Goal: Task Accomplishment & Management: Manage account settings

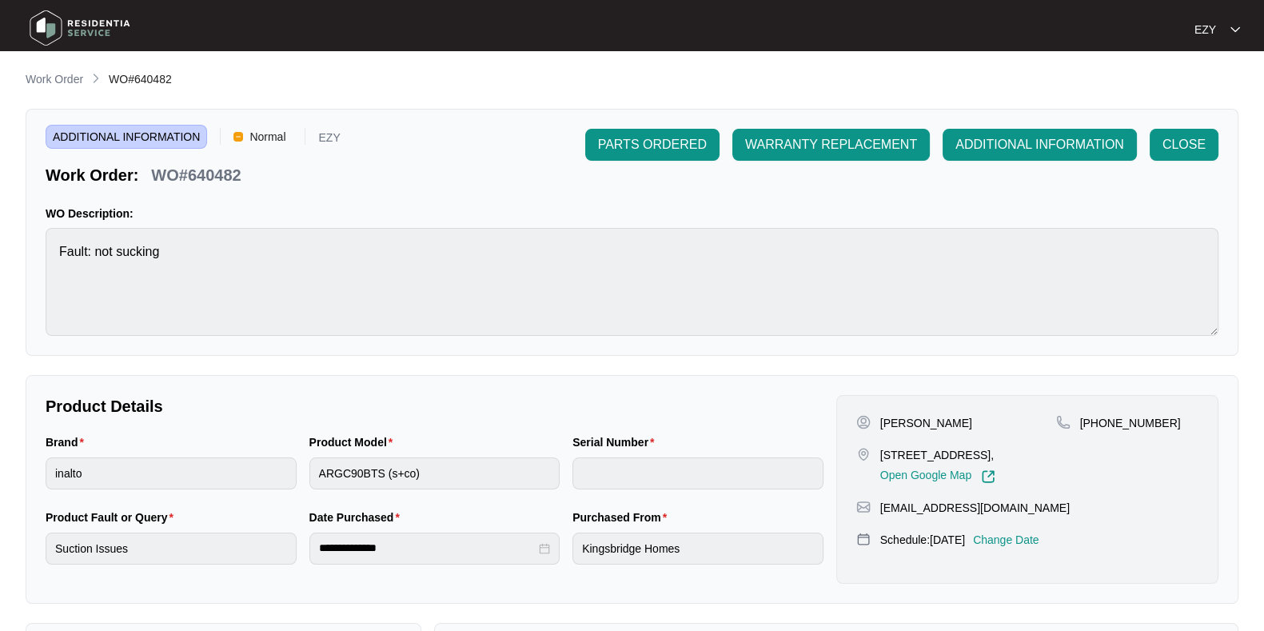
scroll to position [472, 0]
click at [49, 81] on p "Work Order" at bounding box center [55, 79] width 58 height 16
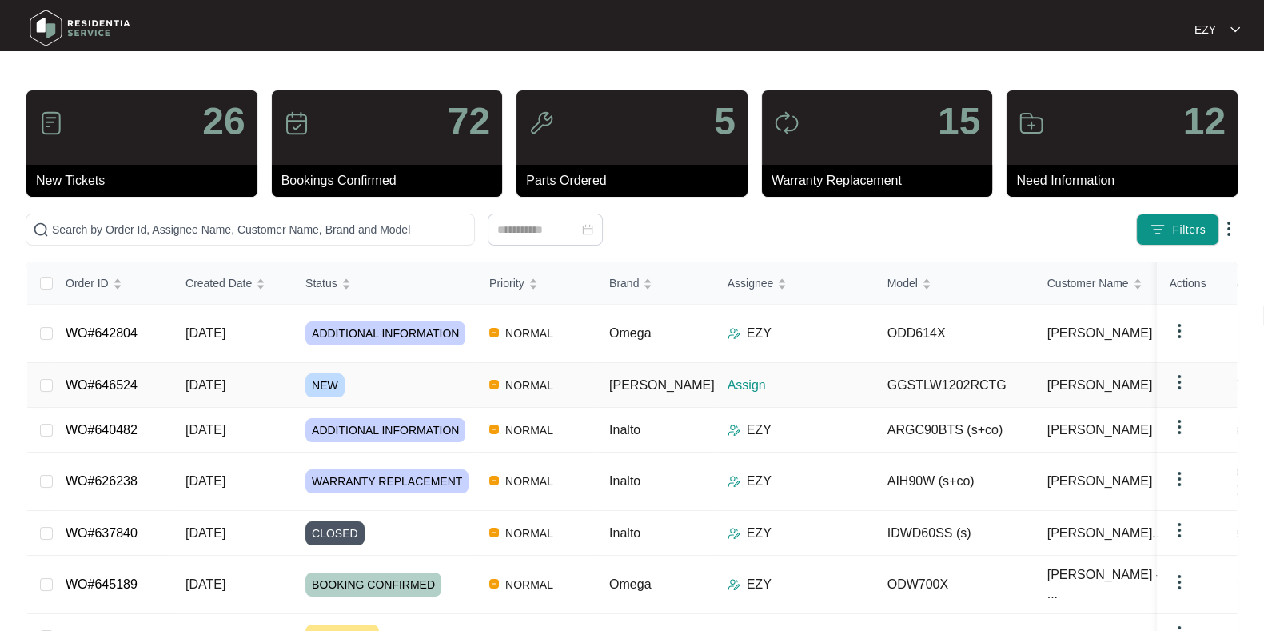
click at [377, 373] on div "NEW" at bounding box center [390, 385] width 171 height 24
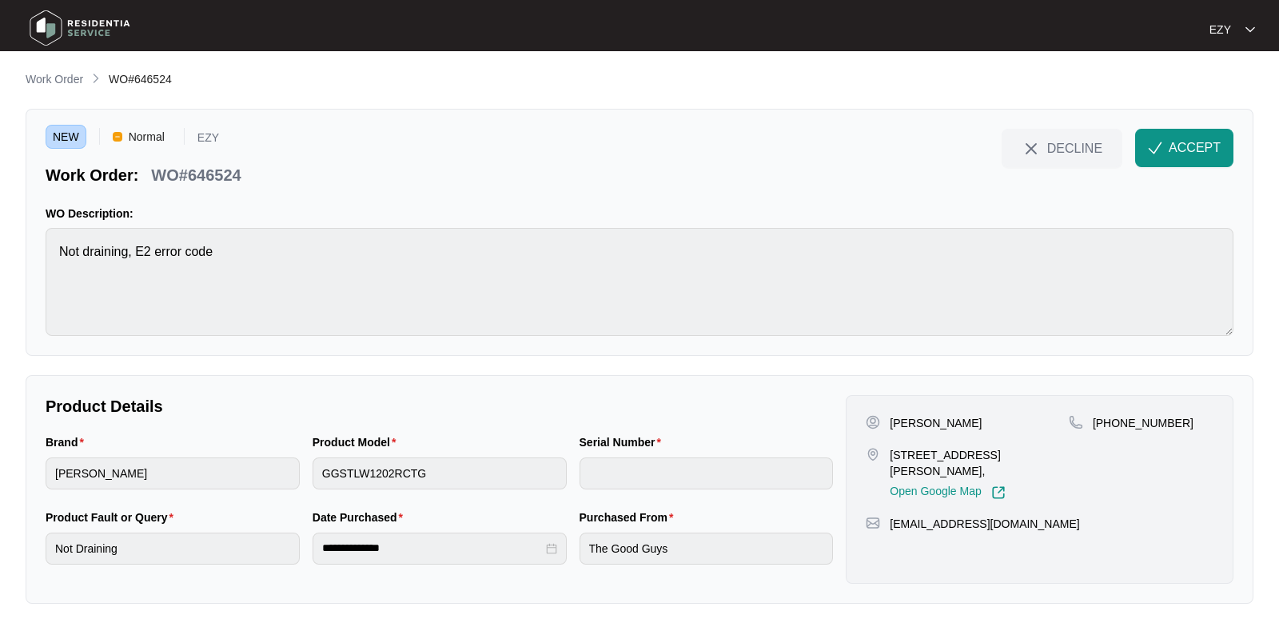
click at [204, 178] on p "WO#646524" at bounding box center [196, 175] width 90 height 22
copy div "WO#646524 DECLINE ACCEPT"
click at [904, 417] on p "[PERSON_NAME]" at bounding box center [936, 423] width 92 height 16
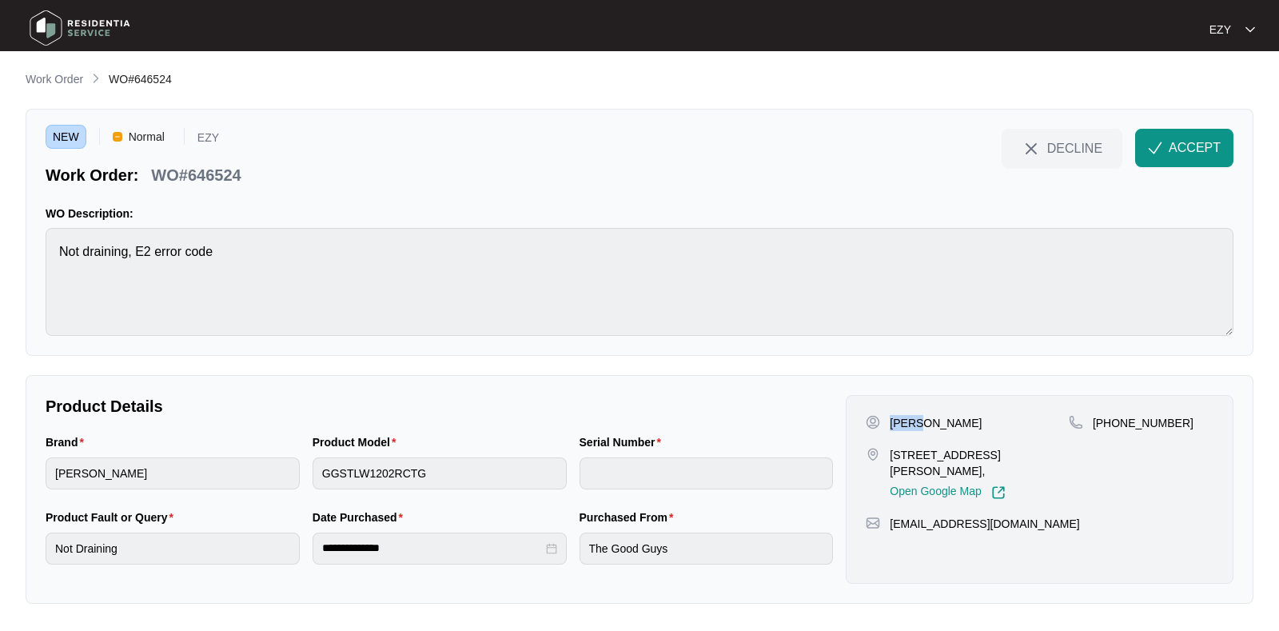
click at [904, 417] on p "[PERSON_NAME]" at bounding box center [936, 423] width 92 height 16
copy p "[PERSON_NAME]"
click at [965, 449] on p "39 louisville dr Thornhill park Vic 3335," at bounding box center [979, 463] width 179 height 32
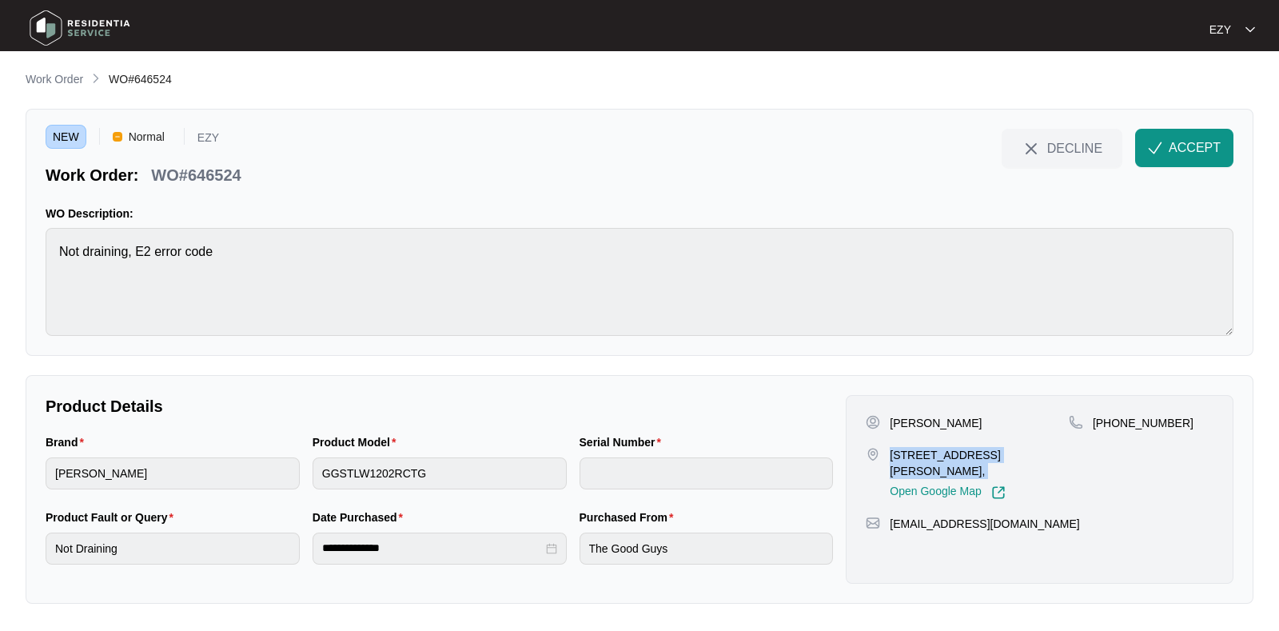
click at [965, 449] on p "39 louisville dr Thornhill park Vic 3335," at bounding box center [979, 463] width 179 height 32
copy p "39 louisville dr Thornhill park Vic 3335,"
drag, startPoint x: 1197, startPoint y: 441, endPoint x: 1114, endPoint y: 425, distance: 84.5
click at [1114, 425] on div "+61402817153" at bounding box center [1141, 457] width 145 height 85
copy p "402817153"
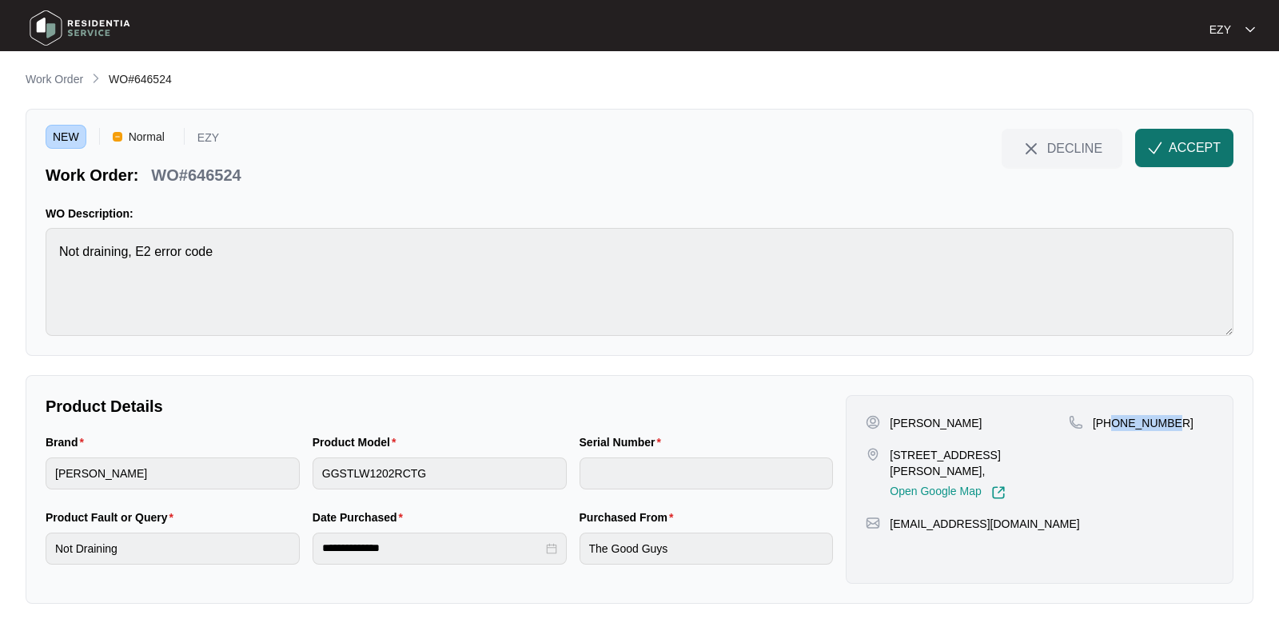
click at [1196, 138] on span "ACCEPT" at bounding box center [1195, 147] width 52 height 19
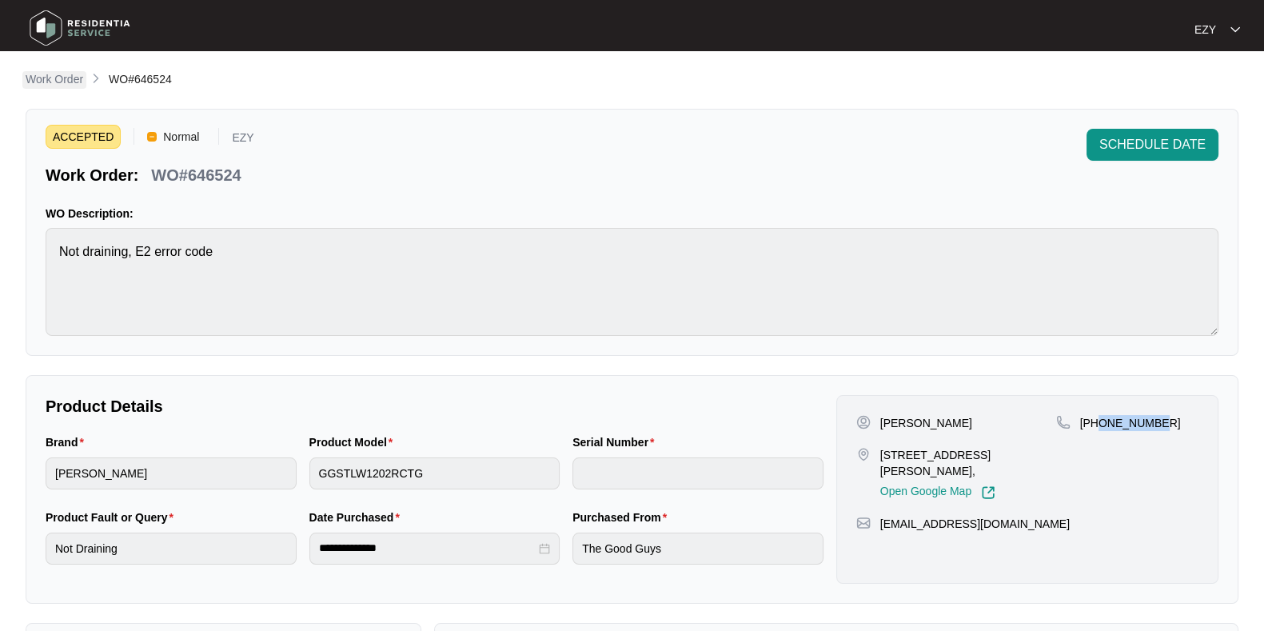
click at [58, 82] on p "Work Order" at bounding box center [55, 79] width 58 height 16
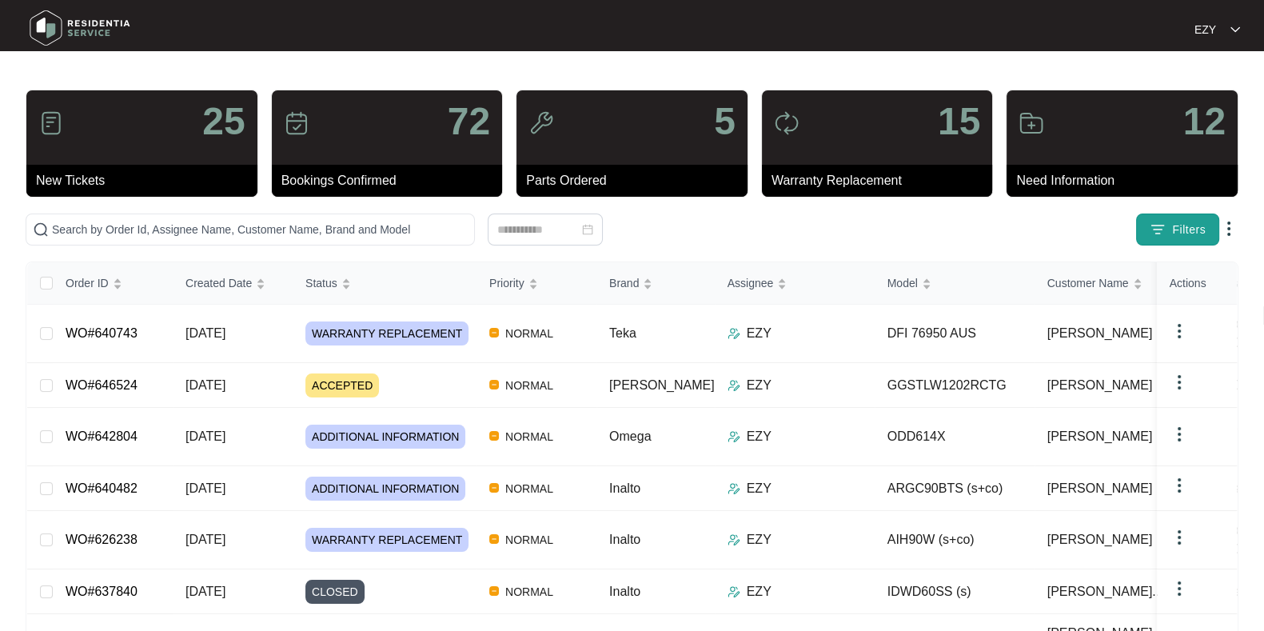
click at [1200, 223] on span "Filters" at bounding box center [1189, 230] width 34 height 17
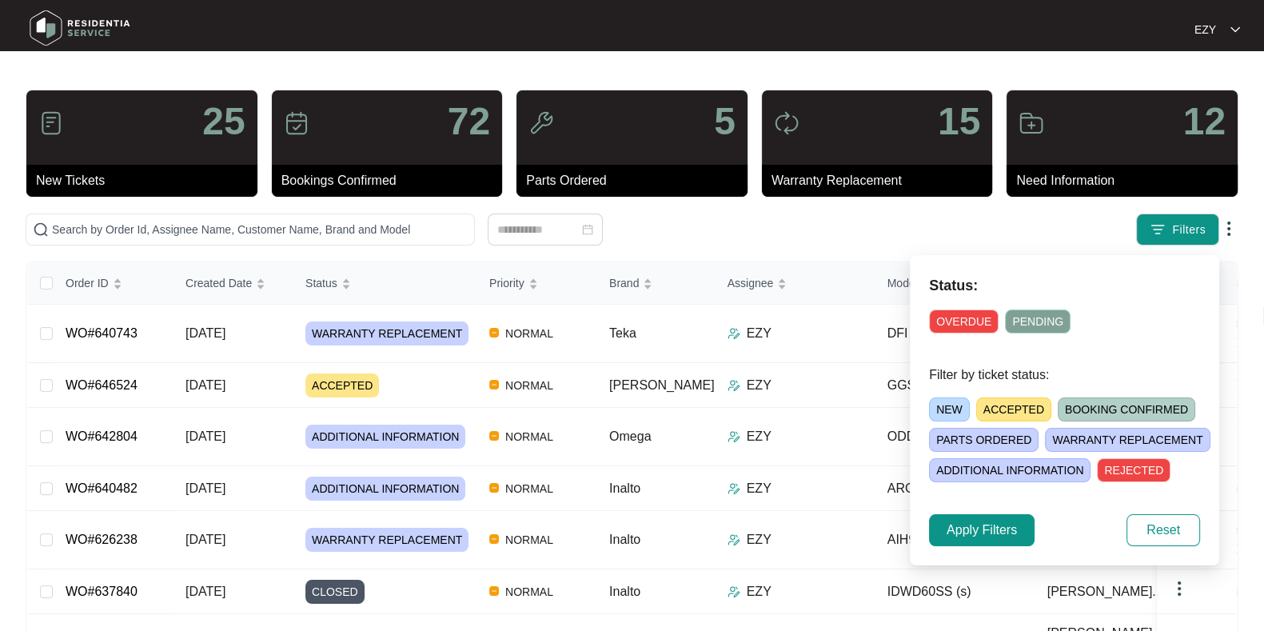
click at [997, 405] on span "ACCEPTED" at bounding box center [1013, 409] width 75 height 24
click at [980, 525] on span "Apply Filters" at bounding box center [982, 530] width 70 height 19
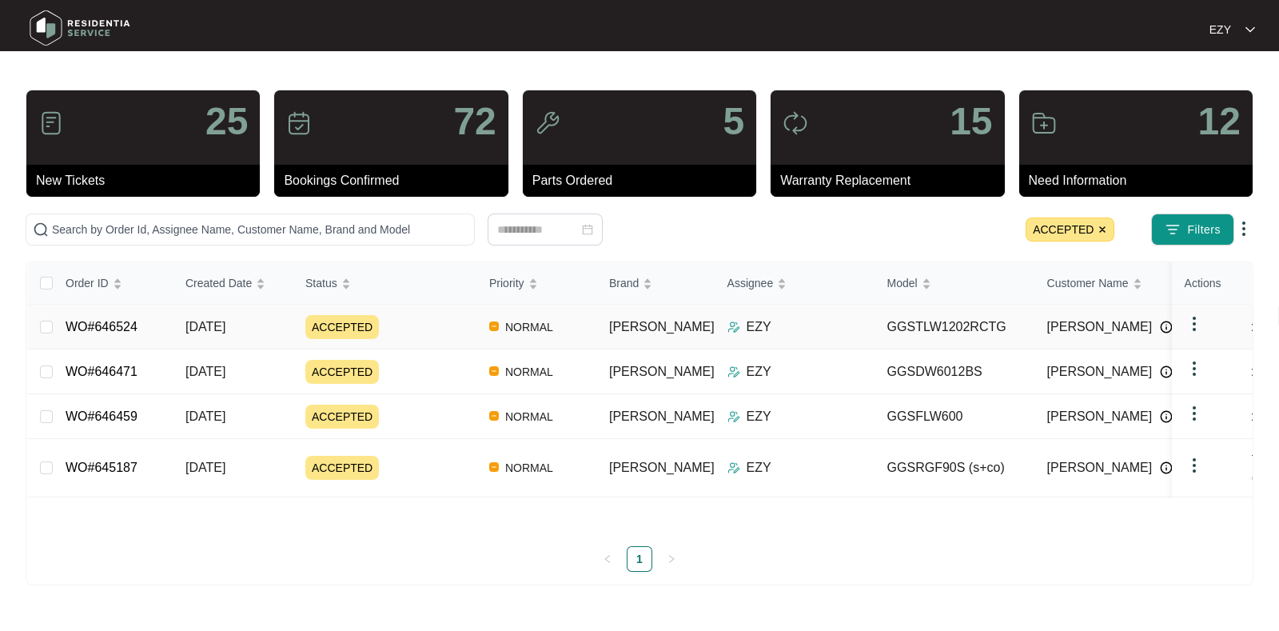
click at [421, 323] on div "ACCEPTED" at bounding box center [390, 327] width 171 height 24
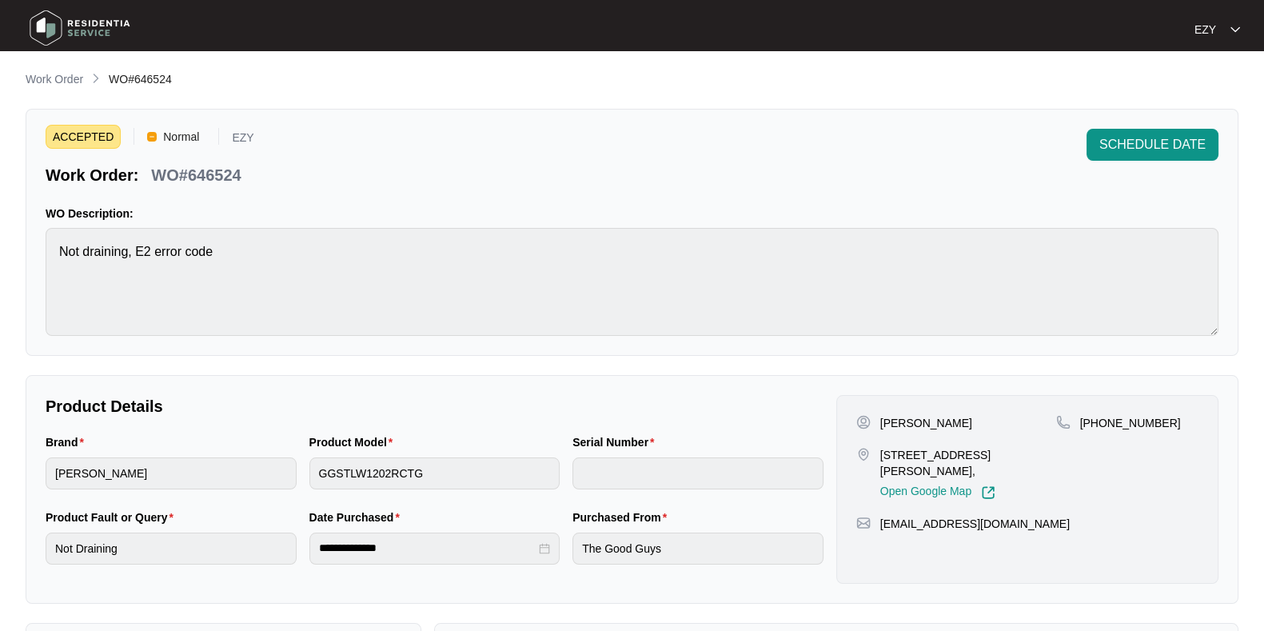
click at [218, 174] on p "WO#646524" at bounding box center [196, 175] width 90 height 22
copy p "646524"
click at [1135, 142] on span "SCHEDULE DATE" at bounding box center [1153, 144] width 106 height 19
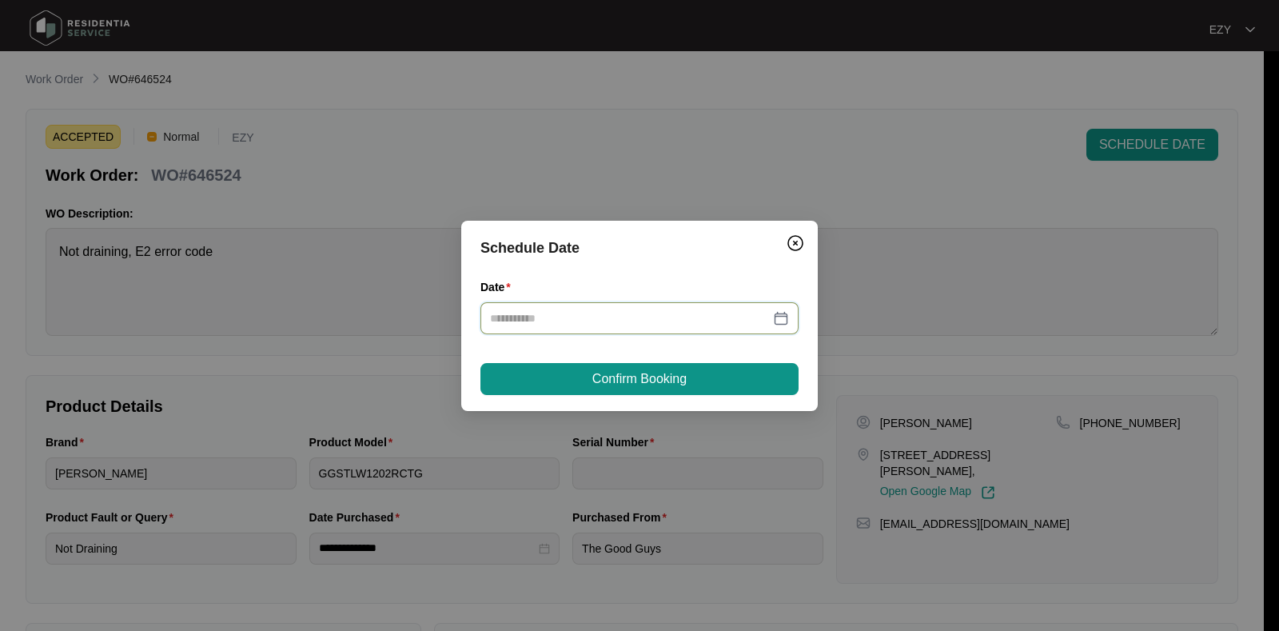
click at [637, 310] on input "Date" at bounding box center [630, 318] width 280 height 18
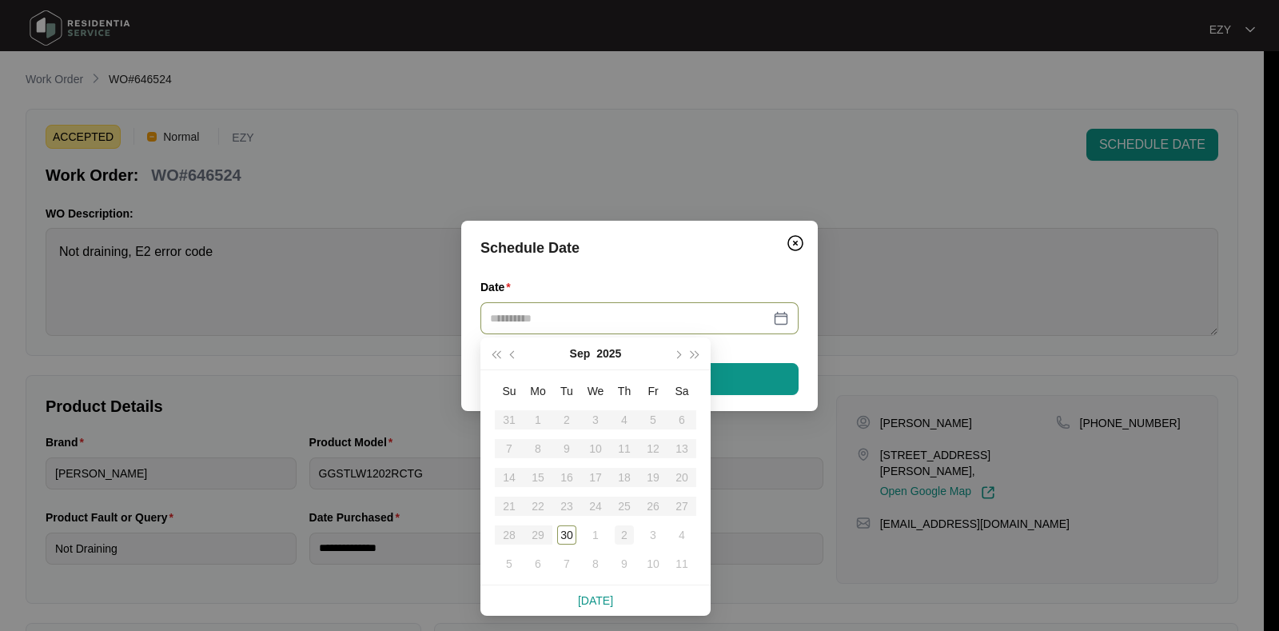
type input "**********"
click at [630, 537] on div "2" at bounding box center [624, 534] width 19 height 19
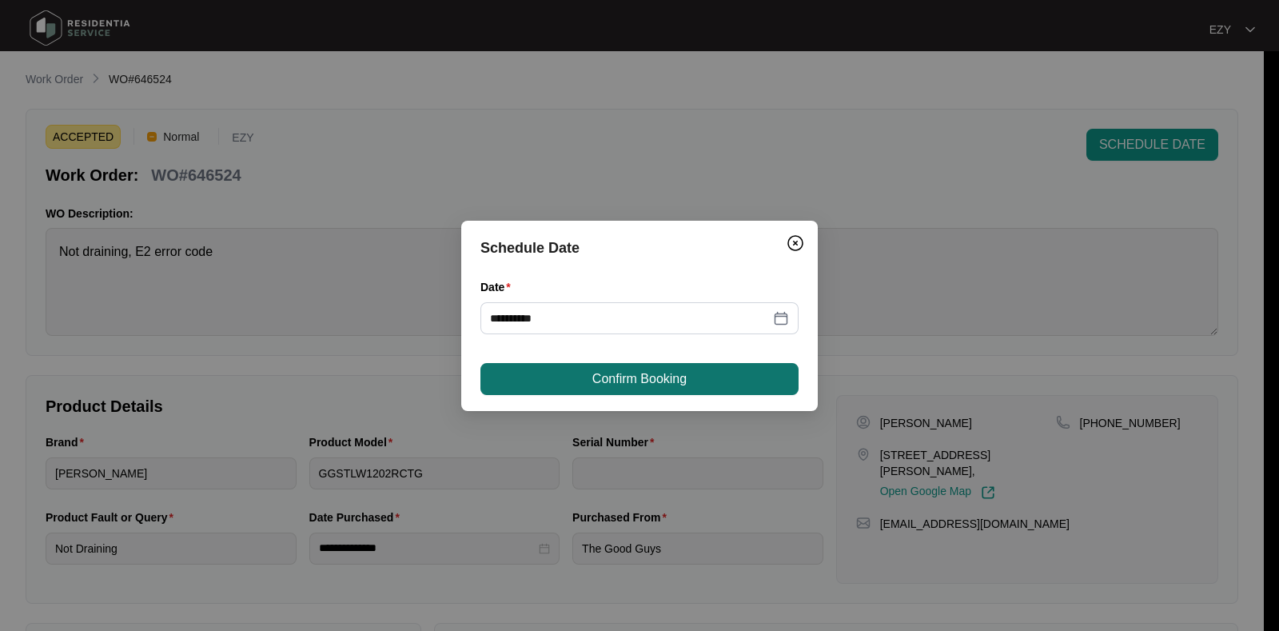
click at [596, 381] on span "Confirm Booking" at bounding box center [640, 378] width 94 height 19
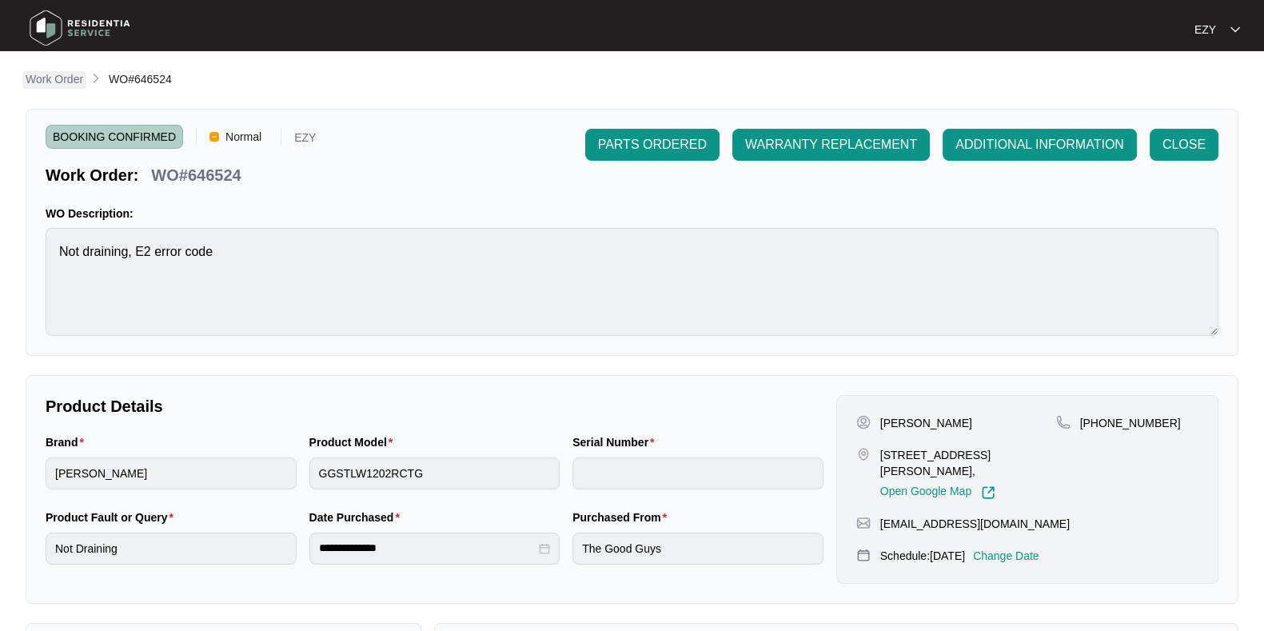
click at [33, 80] on p "Work Order" at bounding box center [55, 79] width 58 height 16
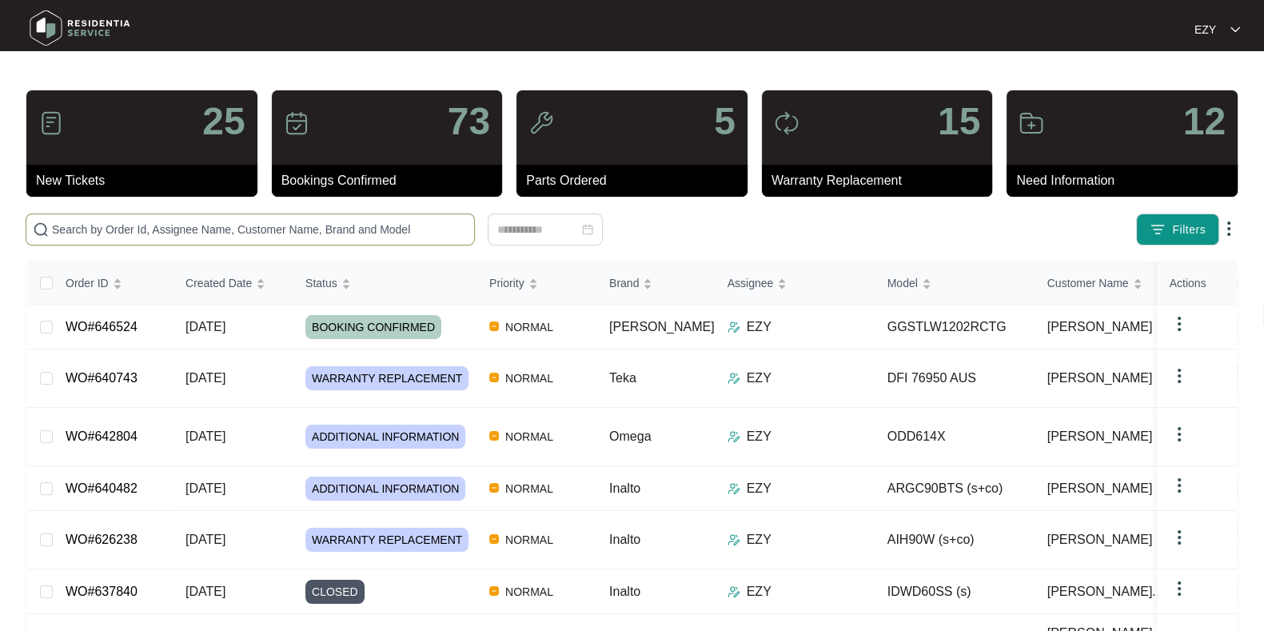
click at [204, 222] on input "text" at bounding box center [260, 230] width 416 height 18
paste input "644879"
click at [204, 222] on input "644879" at bounding box center [260, 230] width 416 height 18
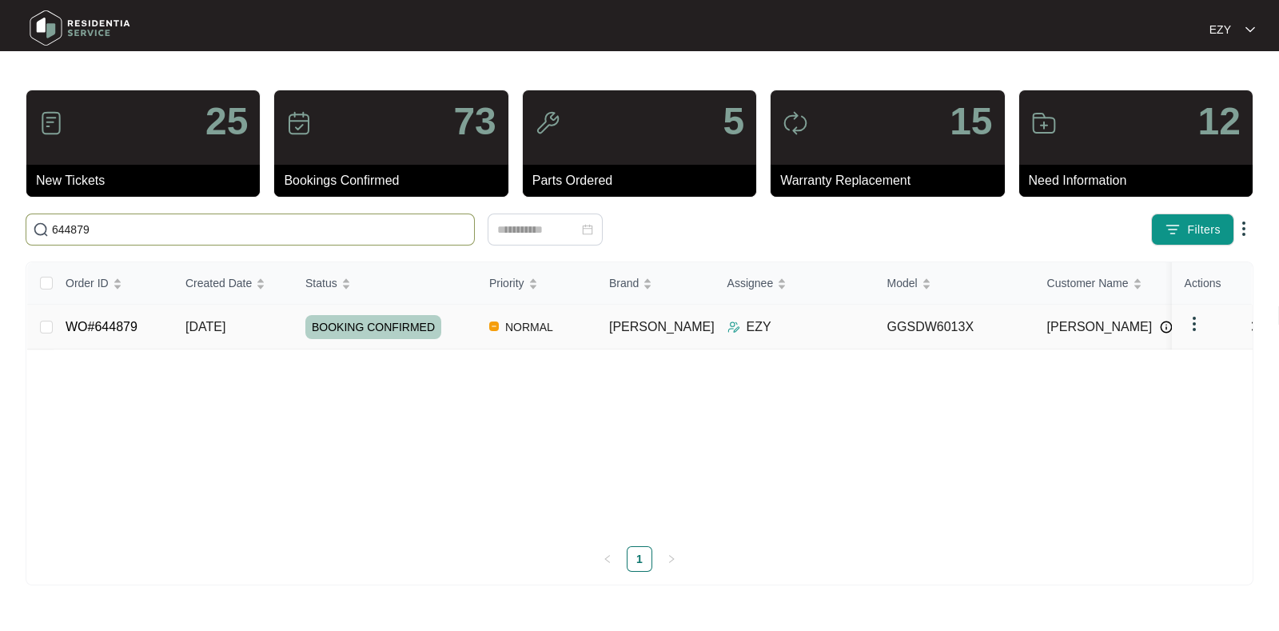
type input "644879"
click at [172, 334] on td "WO#644879" at bounding box center [113, 327] width 120 height 45
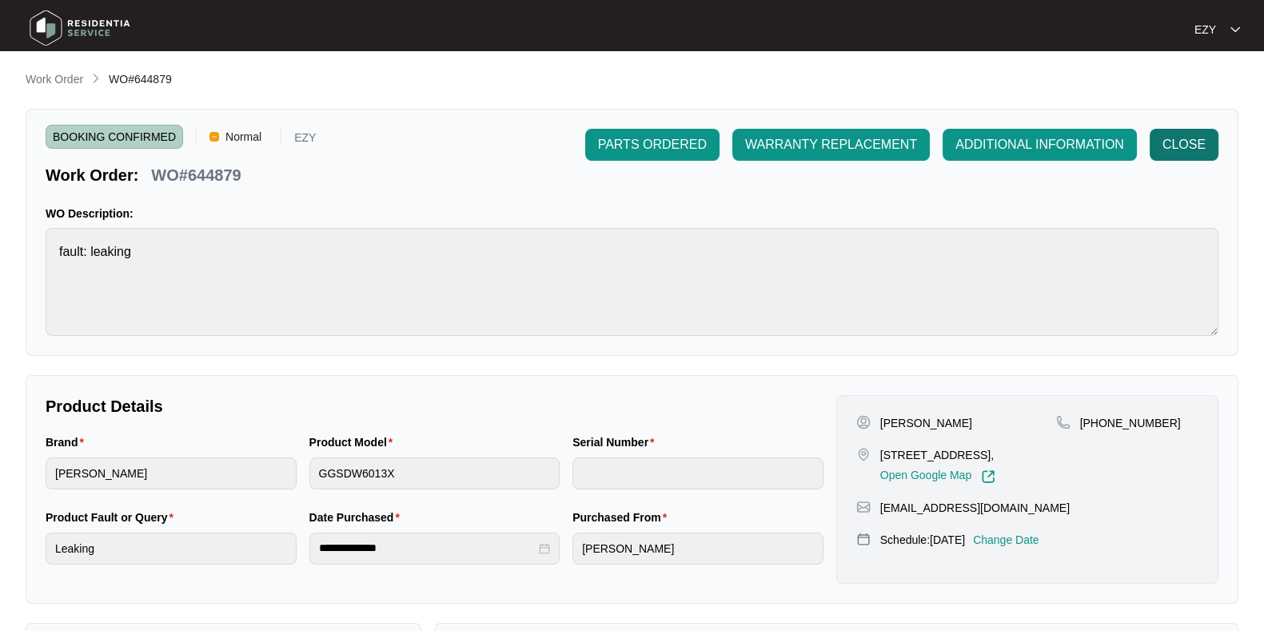
click at [1180, 142] on span "CLOSE" at bounding box center [1184, 144] width 43 height 19
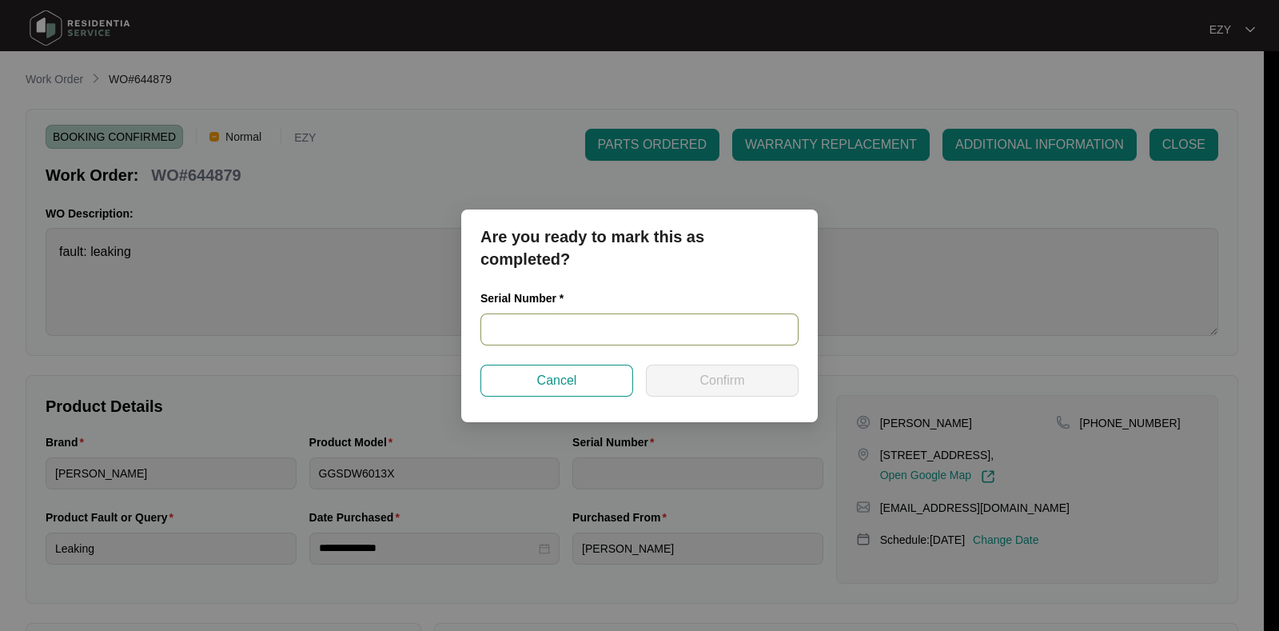
click at [688, 327] on input "text" at bounding box center [640, 329] width 318 height 32
paste input "25078628010200047"
type input "25078628010200047"
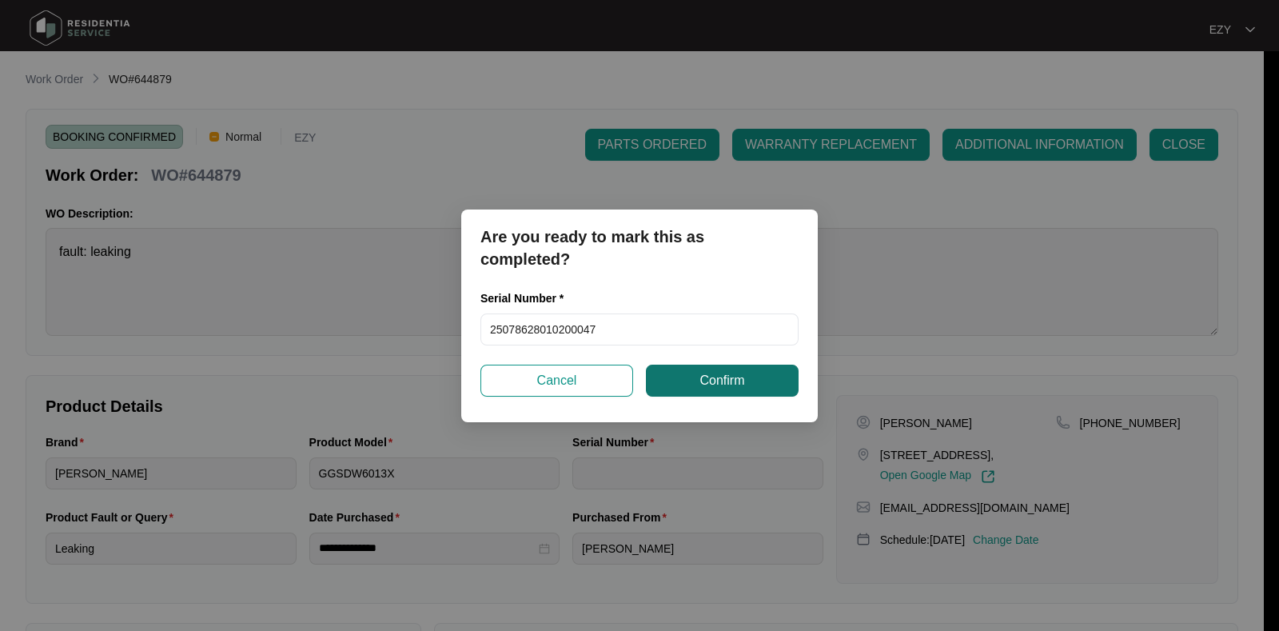
click at [712, 389] on span "Confirm" at bounding box center [722, 380] width 45 height 19
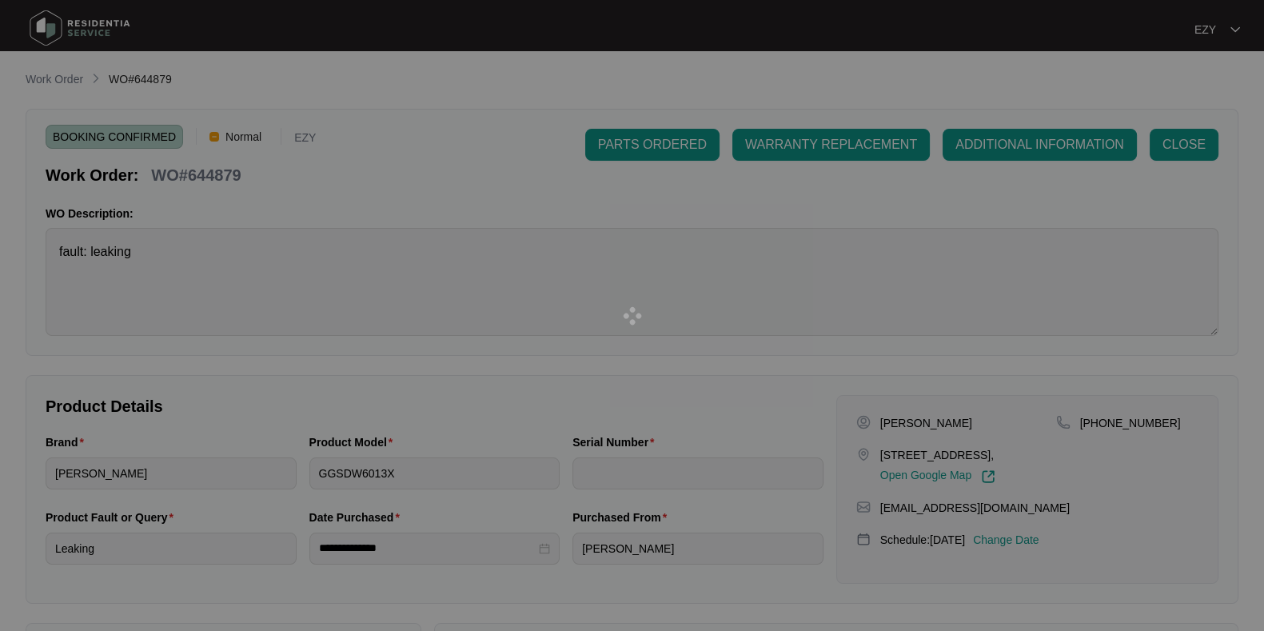
type input "25078628010200047"
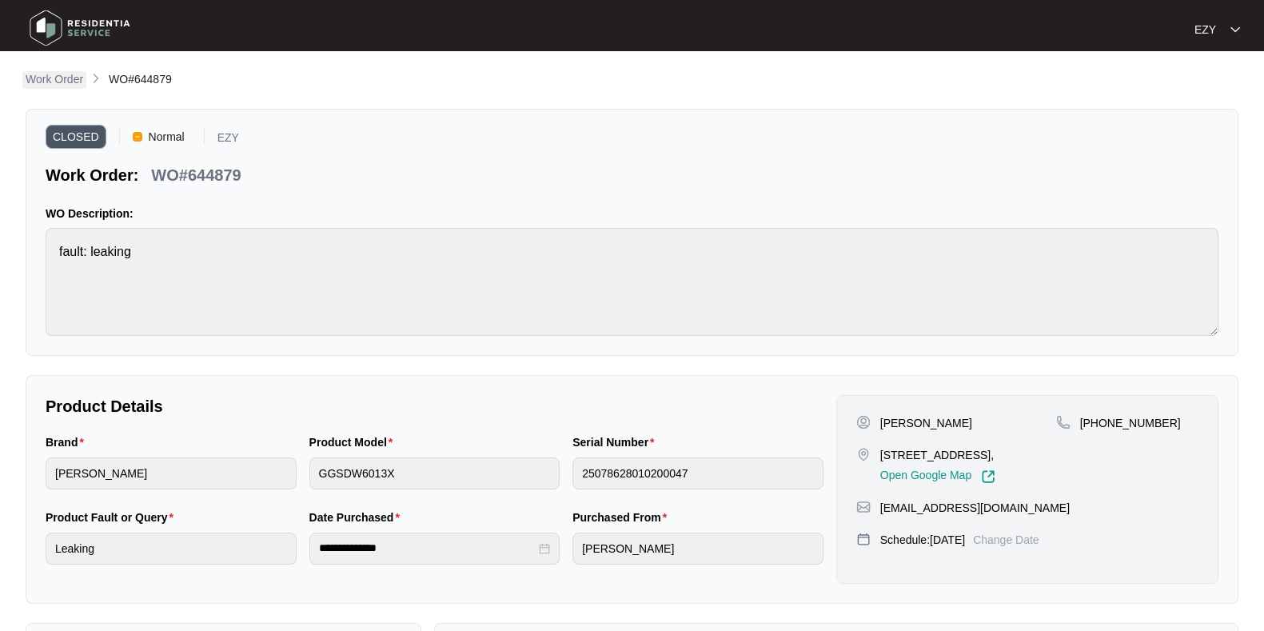
click at [50, 79] on p "Work Order" at bounding box center [55, 79] width 58 height 16
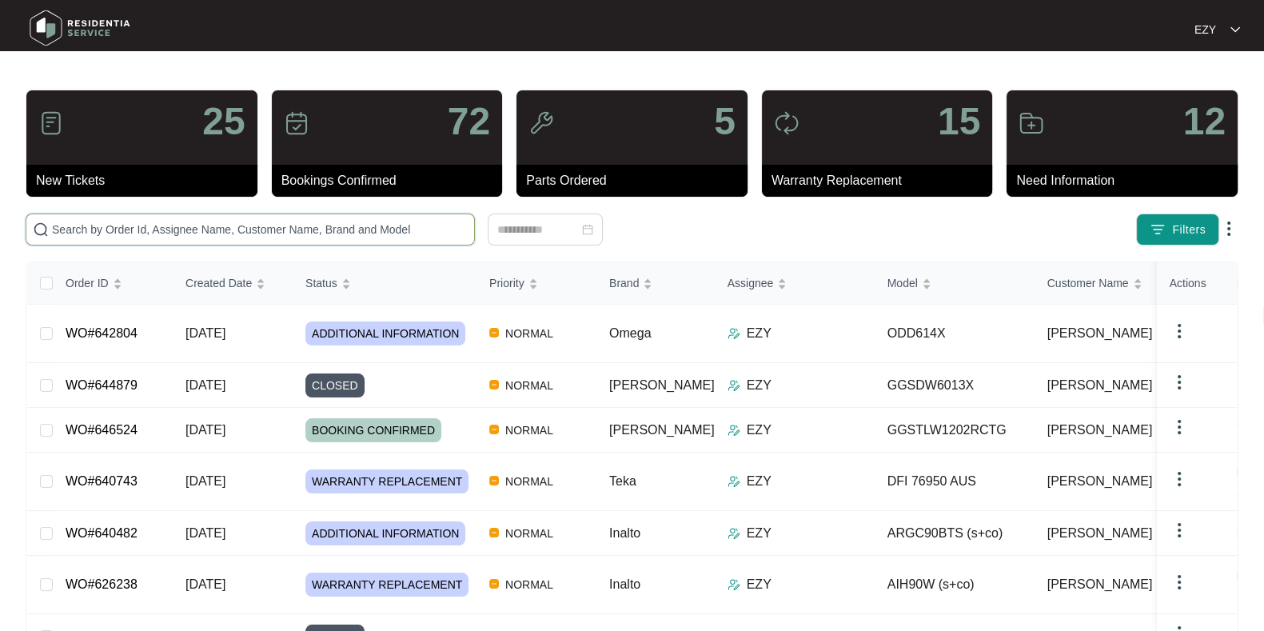
click at [181, 221] on input "text" at bounding box center [260, 230] width 416 height 18
paste input "641619"
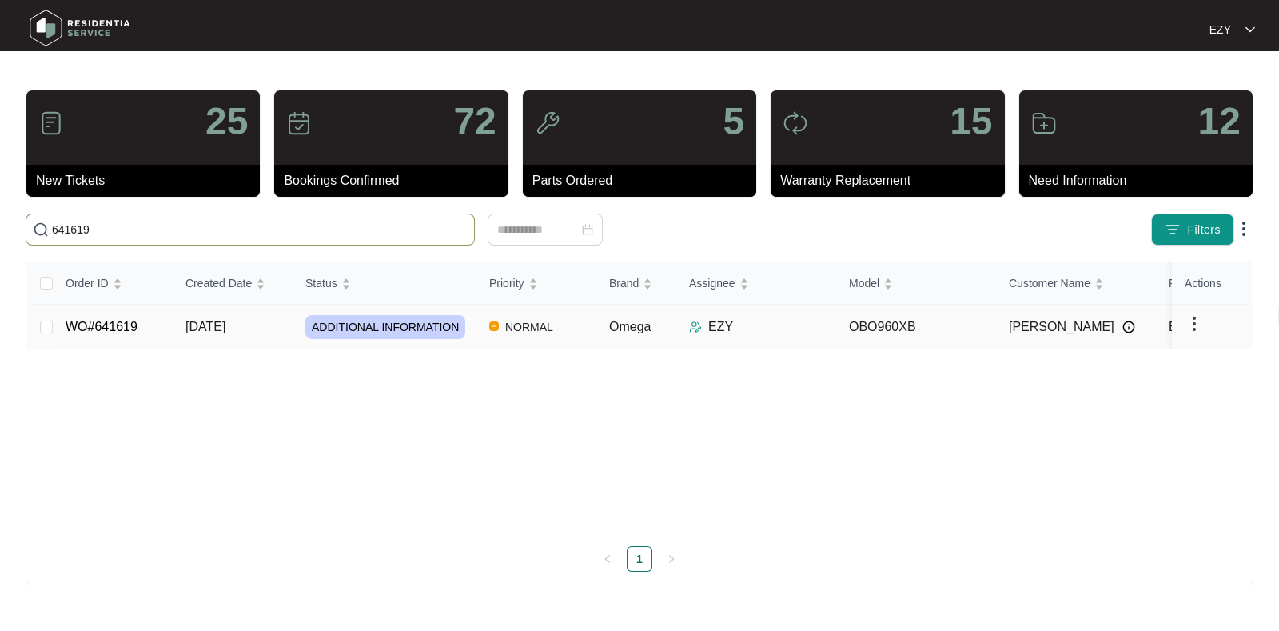
type input "641619"
click at [176, 323] on td "[DATE]" at bounding box center [233, 327] width 120 height 45
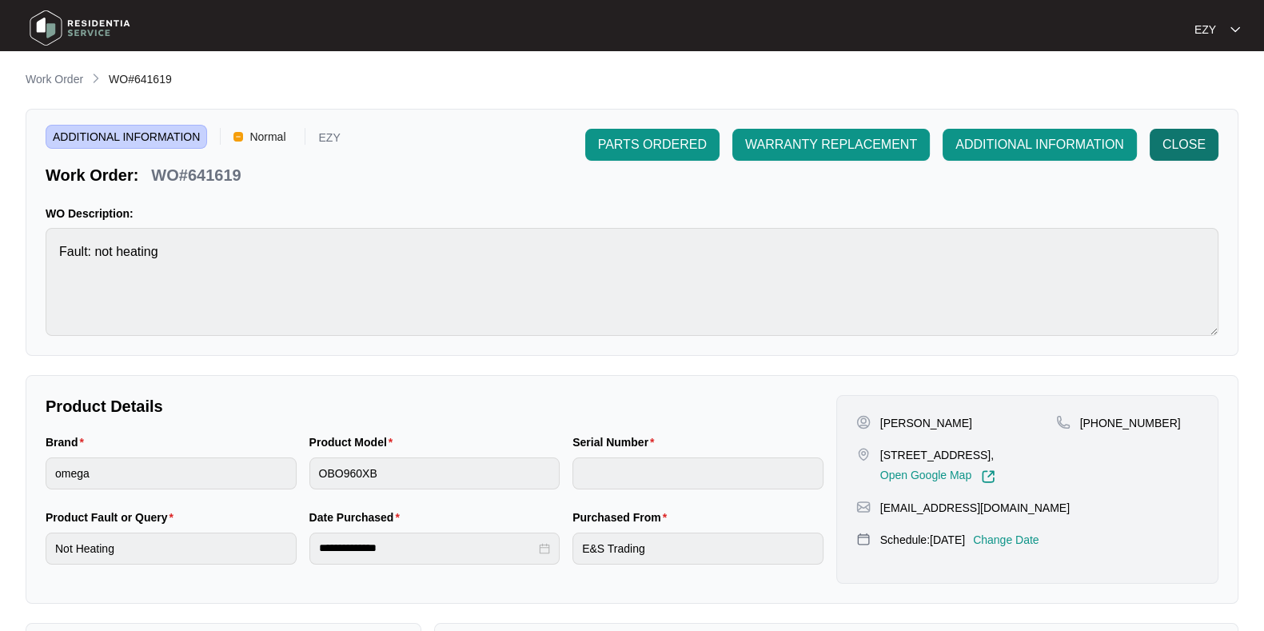
click at [1186, 157] on button "CLOSE" at bounding box center [1184, 145] width 69 height 32
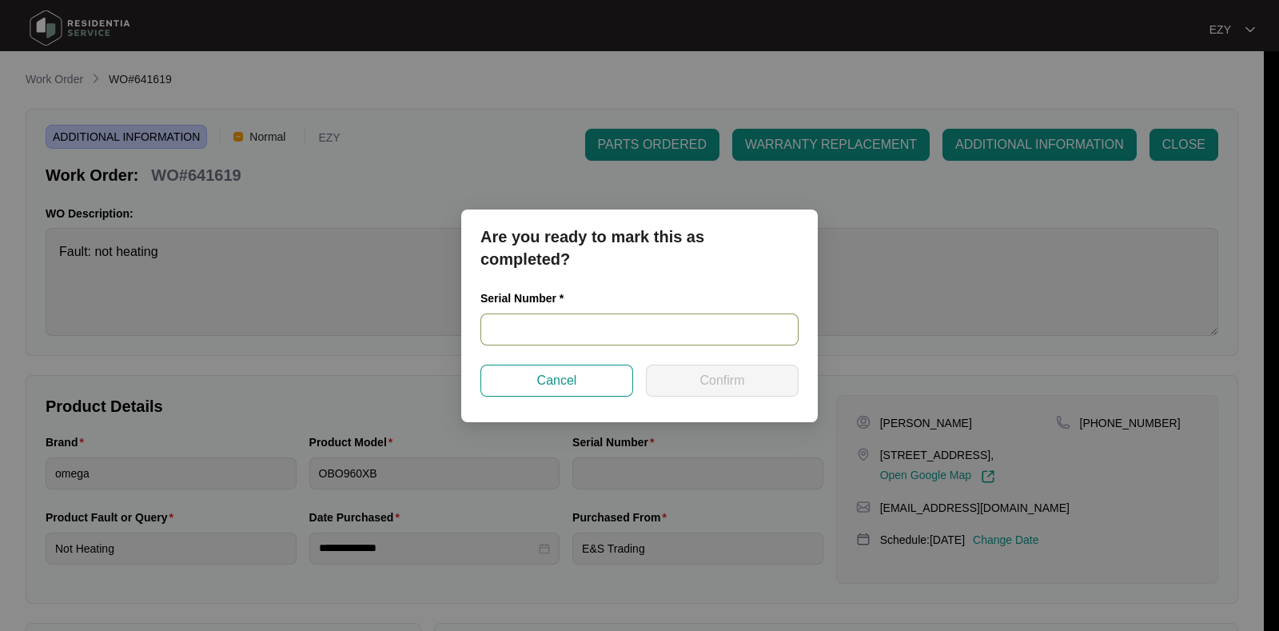
click at [548, 329] on input "text" at bounding box center [640, 329] width 318 height 32
paste input "V0000482042111000203"
type input "V0000482042111000203"
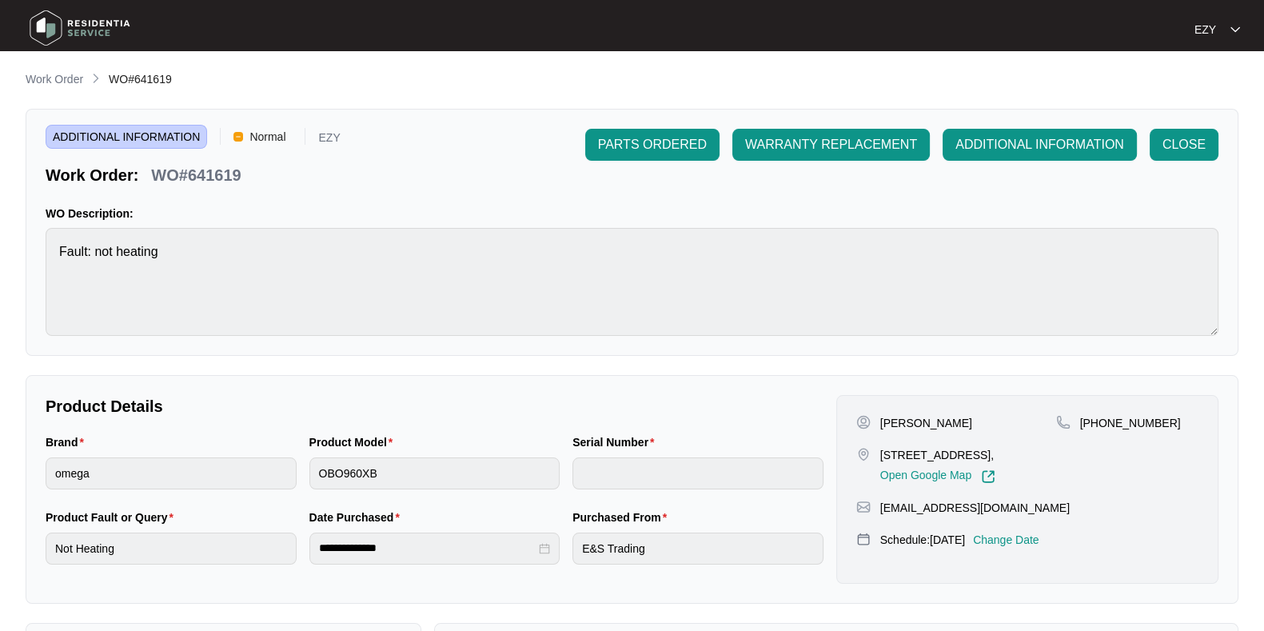
type input "V0000482042111000203"
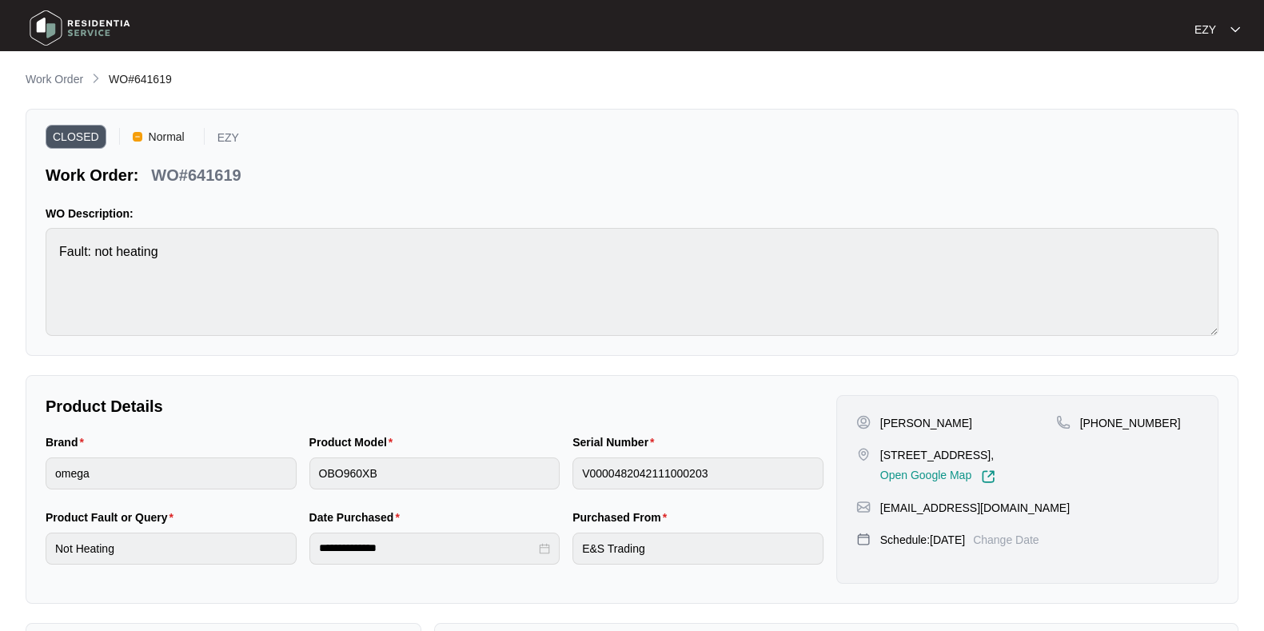
click at [76, 73] on span "Work Order" at bounding box center [55, 79] width 58 height 13
click at [50, 76] on p "Work Order" at bounding box center [55, 79] width 58 height 16
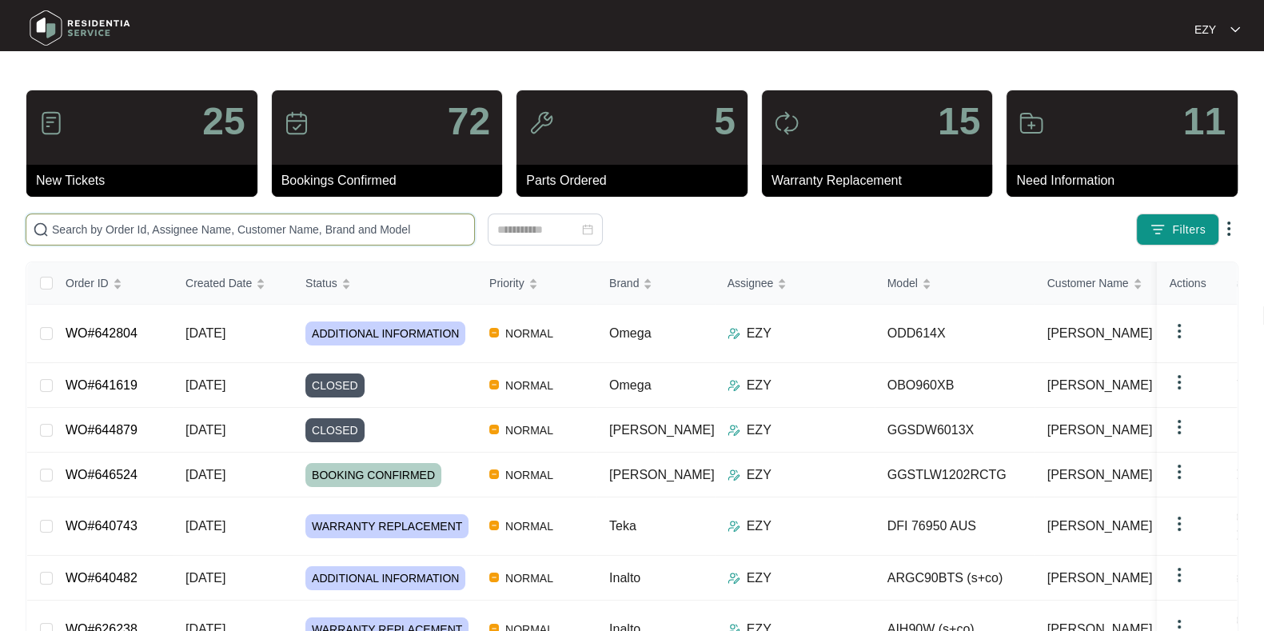
click at [376, 233] on input "text" at bounding box center [260, 230] width 416 height 18
paste input "645083"
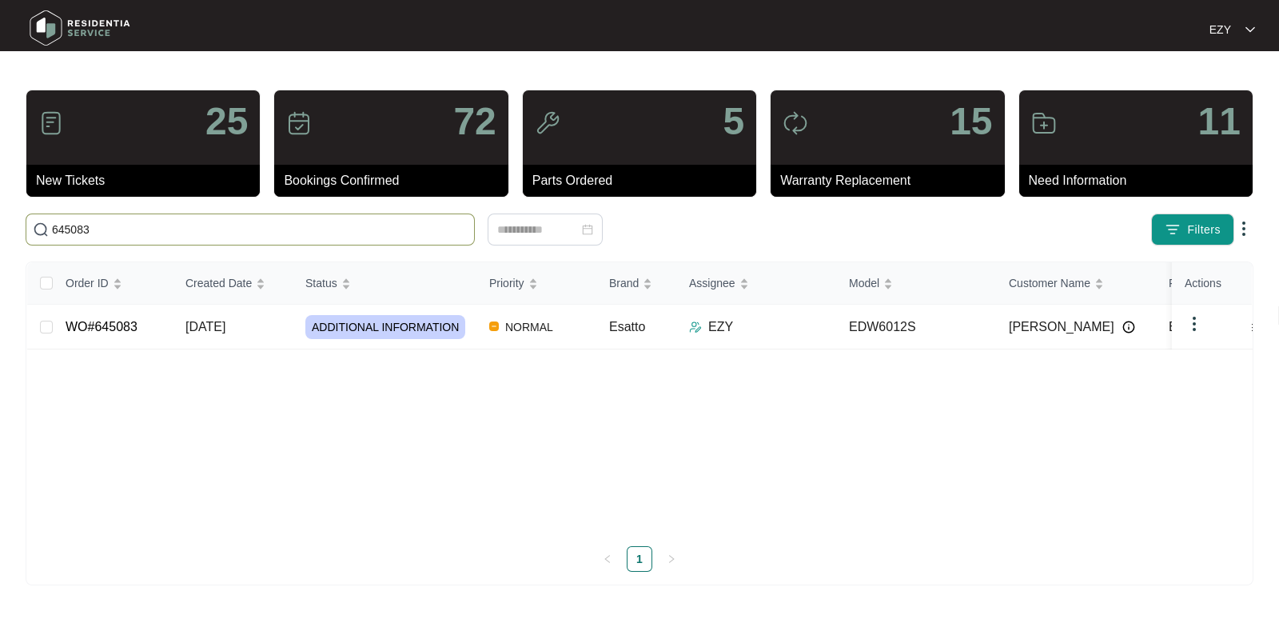
type input "645083"
click at [274, 345] on td "[DATE]" at bounding box center [233, 327] width 120 height 45
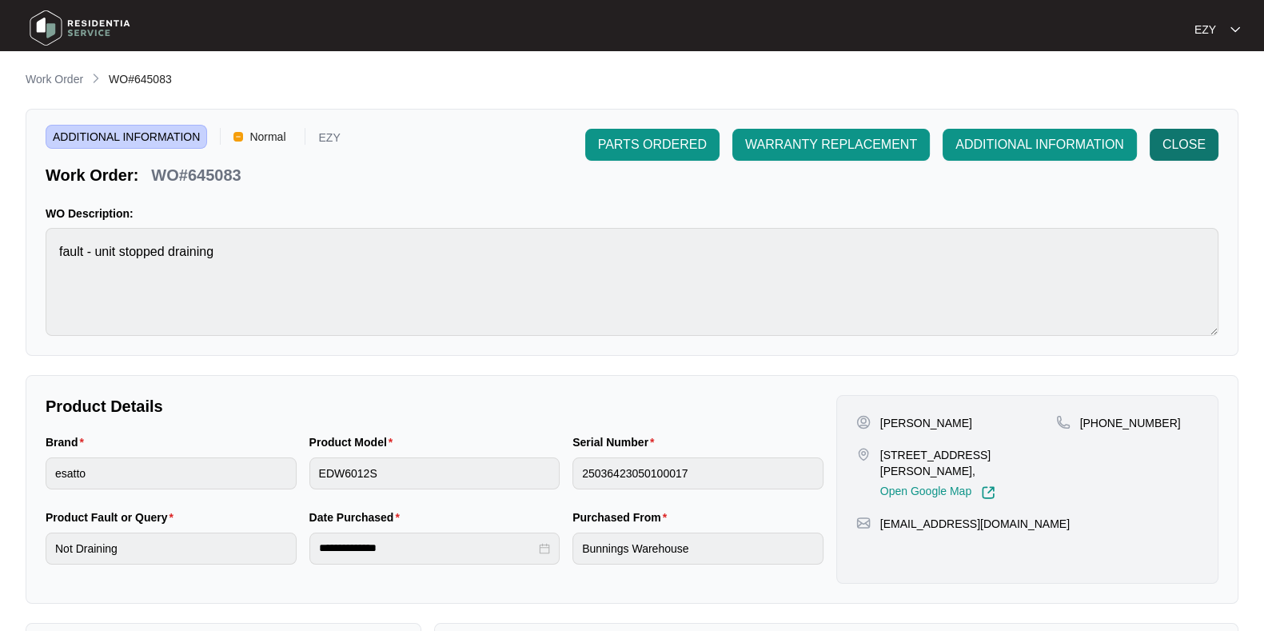
click at [1178, 146] on span "CLOSE" at bounding box center [1184, 144] width 43 height 19
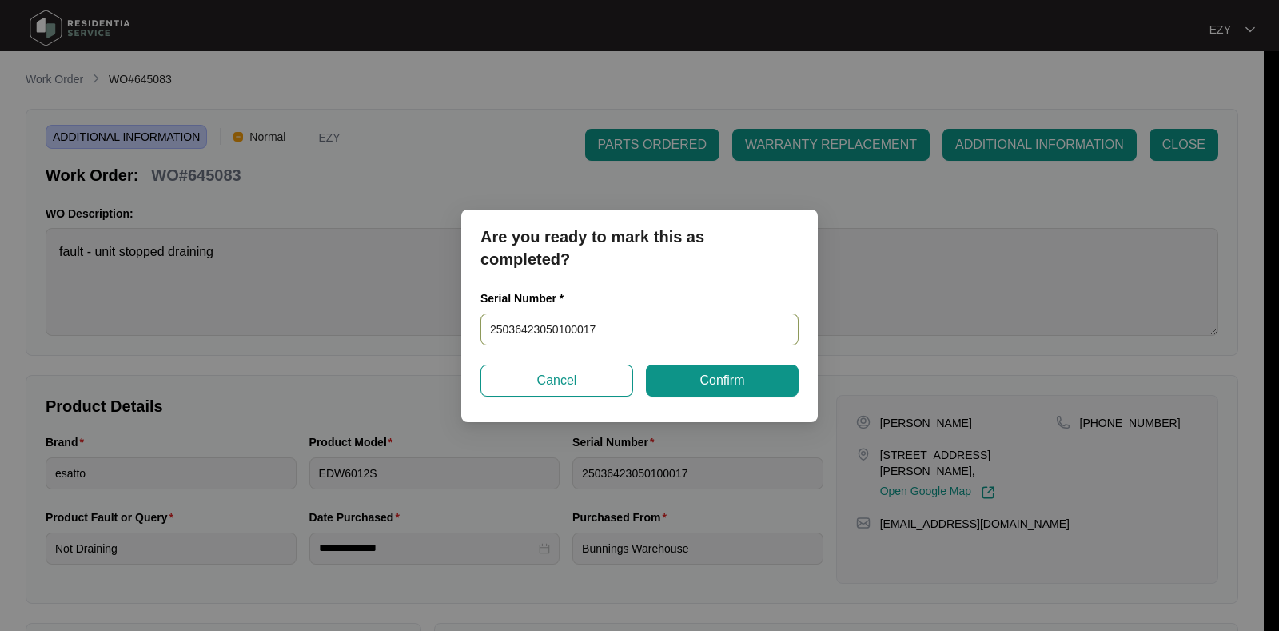
click at [705, 337] on input "25036423050100017" at bounding box center [640, 329] width 318 height 32
paste input "25036423050100017"
click at [705, 337] on input "2503642305010001725036423050100017" at bounding box center [640, 329] width 318 height 32
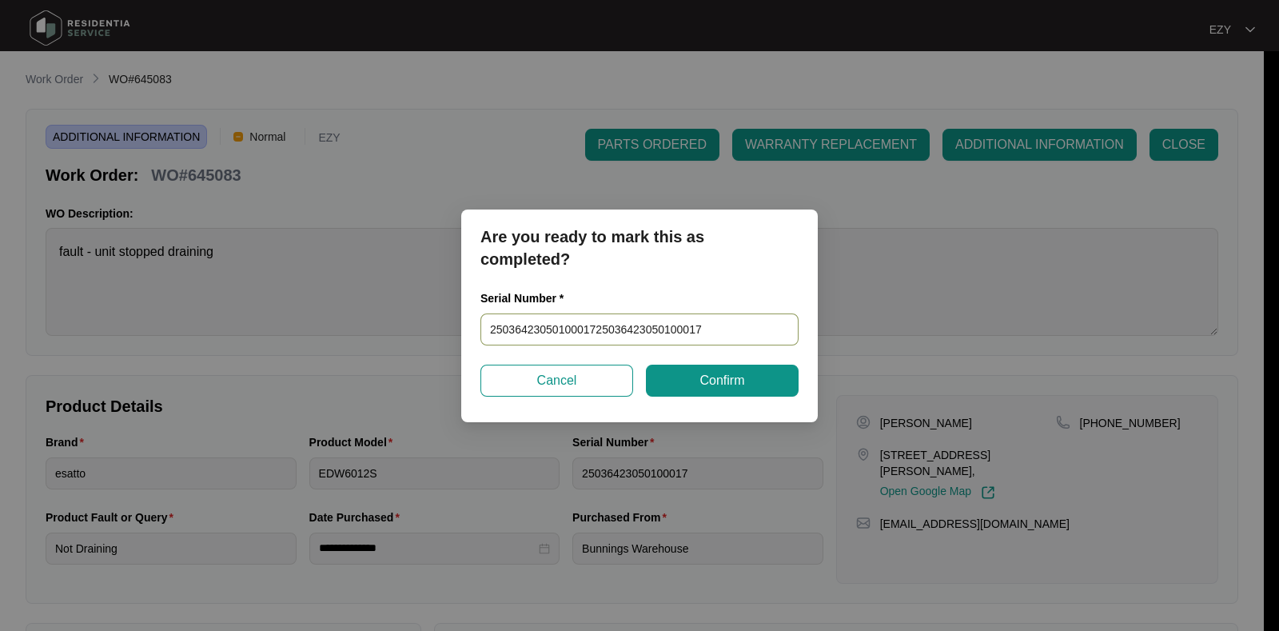
paste input "text"
type input "25036423050100017"
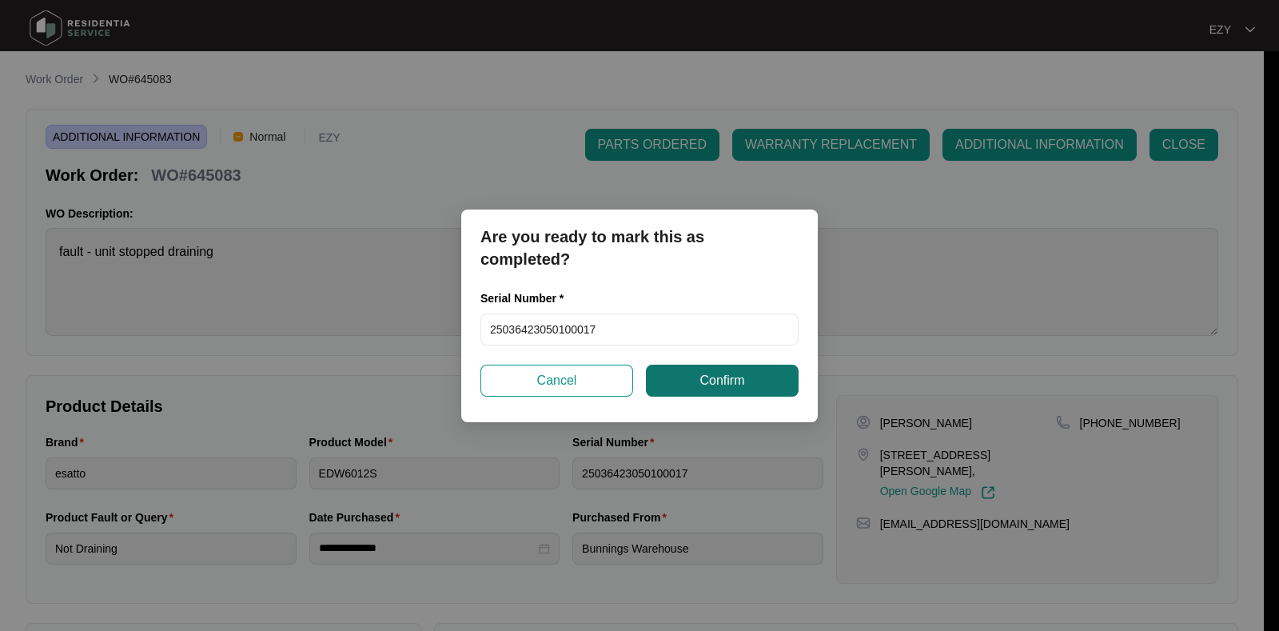
click at [721, 381] on span "Confirm" at bounding box center [722, 380] width 45 height 19
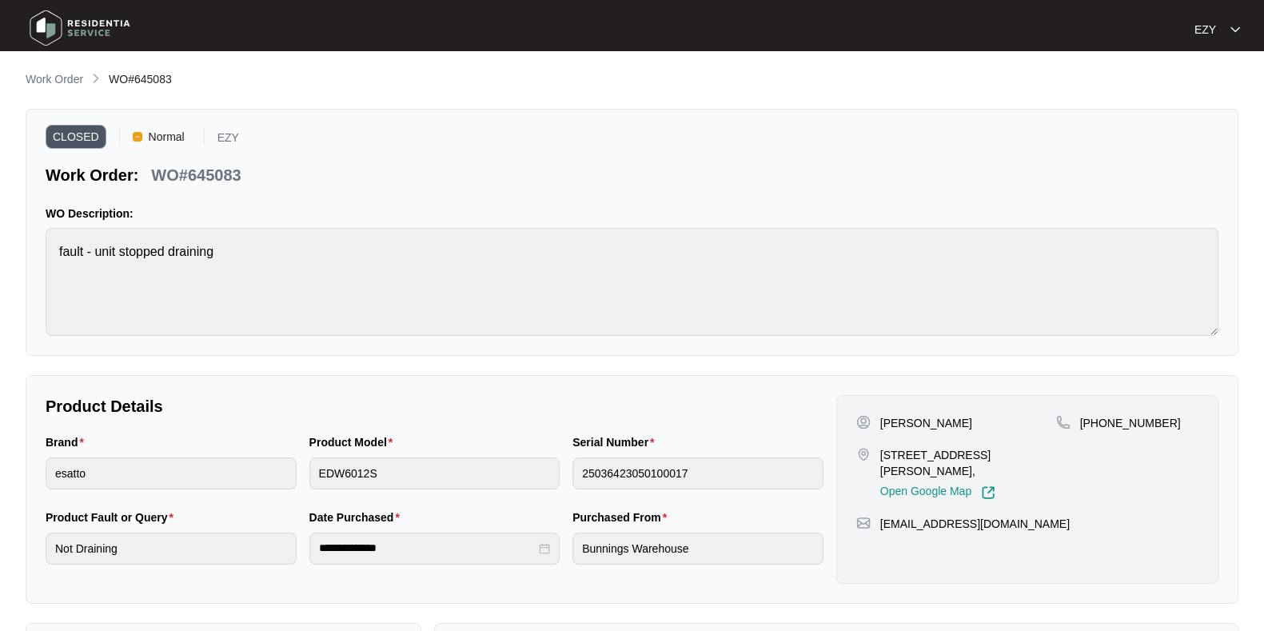
click at [72, 73] on span "Work Order" at bounding box center [55, 79] width 58 height 13
click at [62, 70] on li "Work Order" at bounding box center [55, 79] width 58 height 19
click at [71, 74] on p "Work Order" at bounding box center [55, 79] width 58 height 16
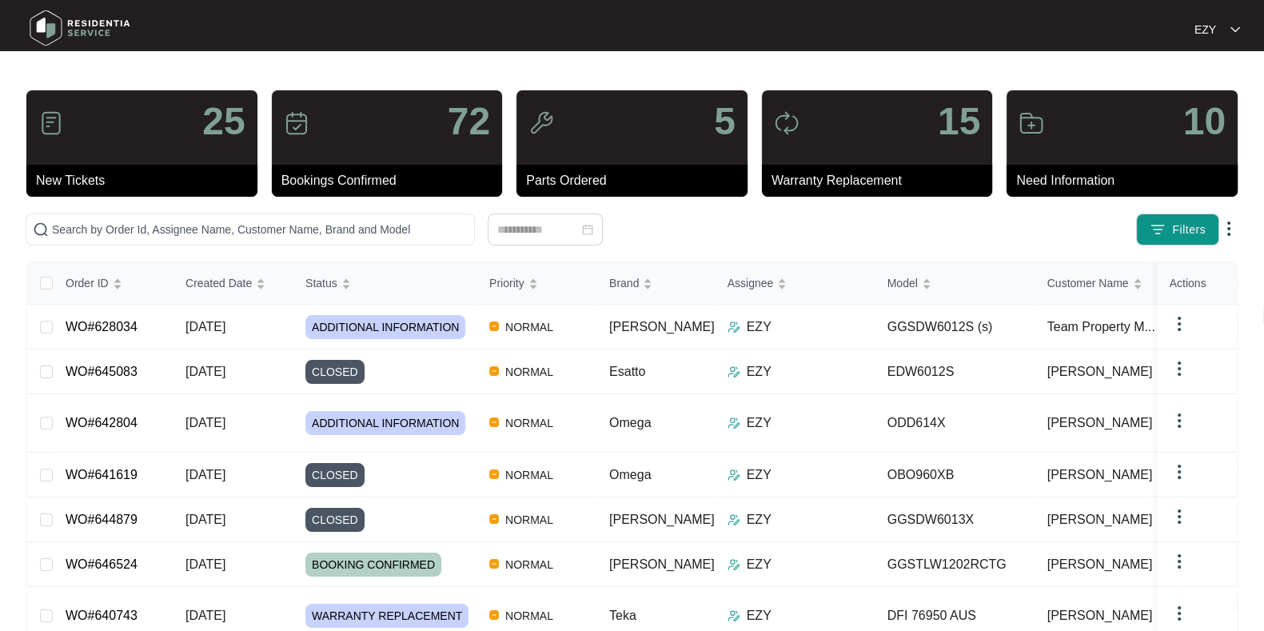
scroll to position [1, 0]
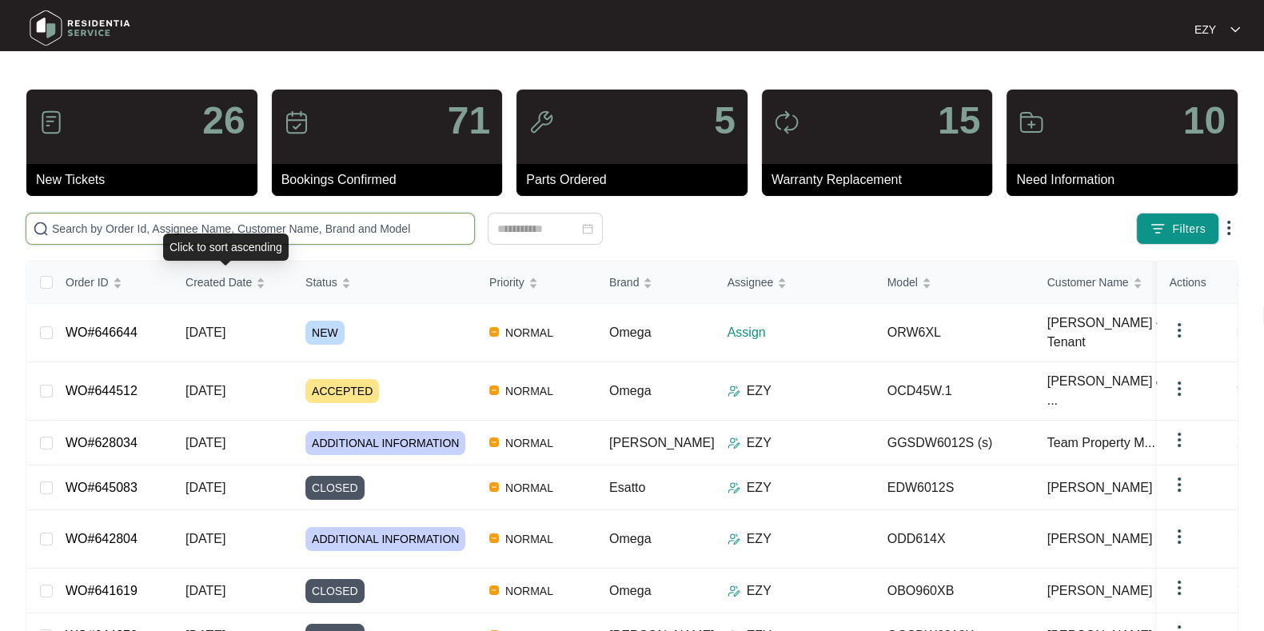
click at [171, 225] on input "text" at bounding box center [260, 229] width 416 height 18
paste input "644512"
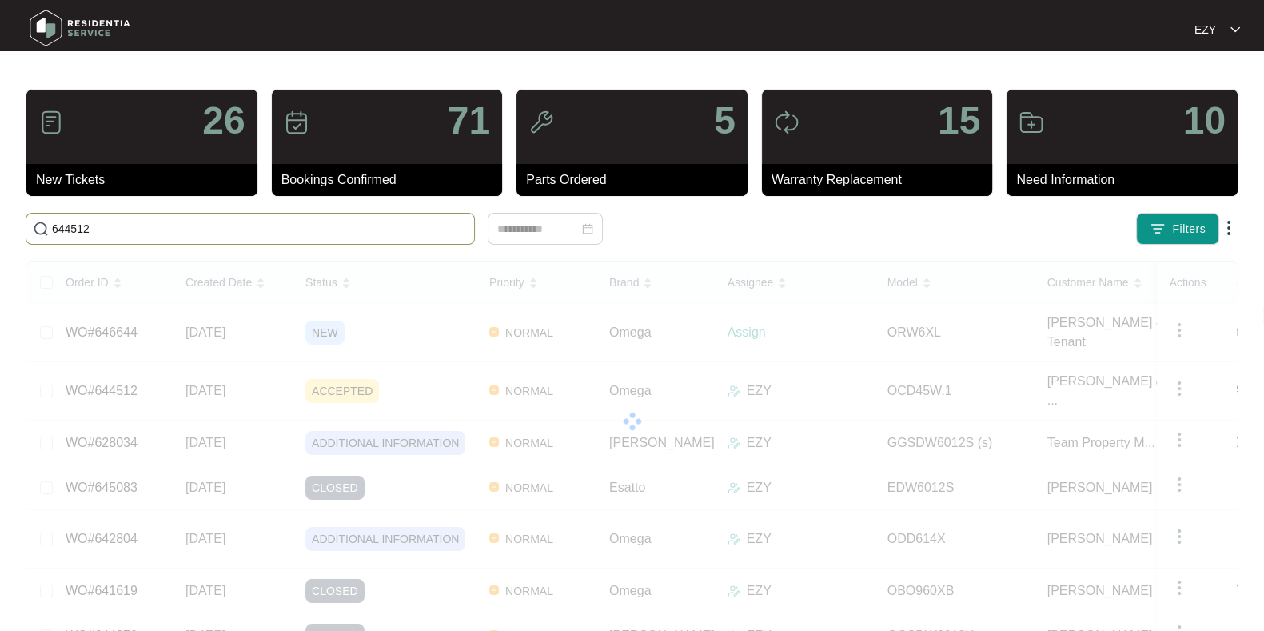
scroll to position [0, 0]
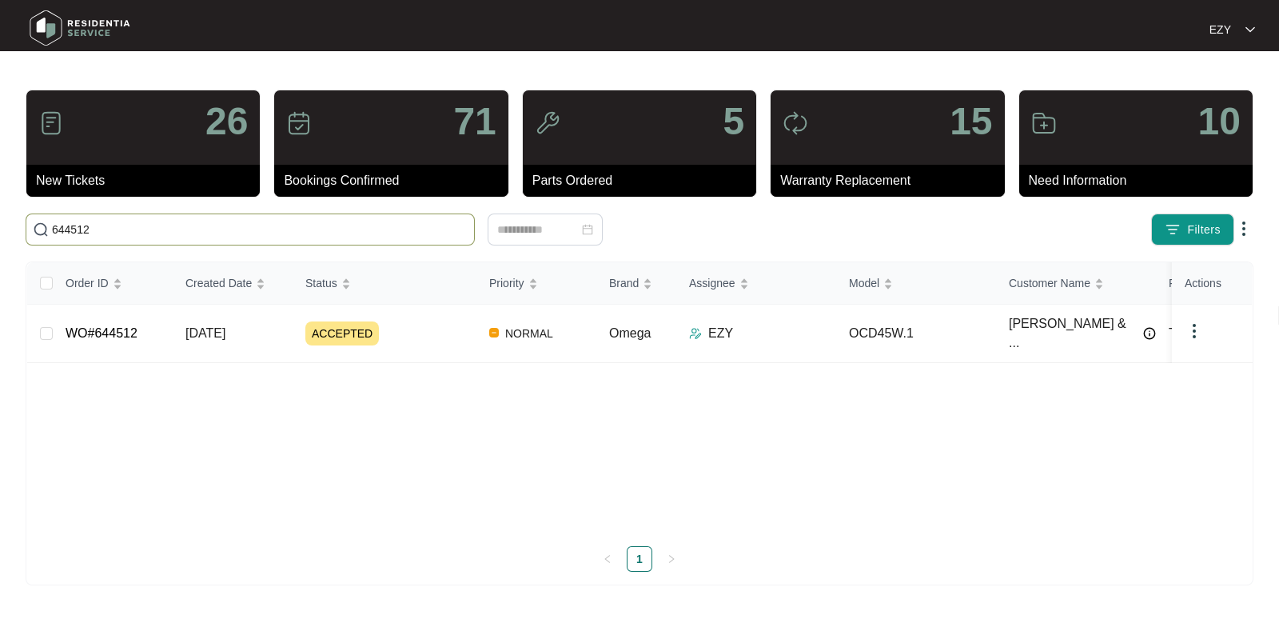
type input "644512"
click at [421, 329] on div "ACCEPTED" at bounding box center [390, 333] width 171 height 24
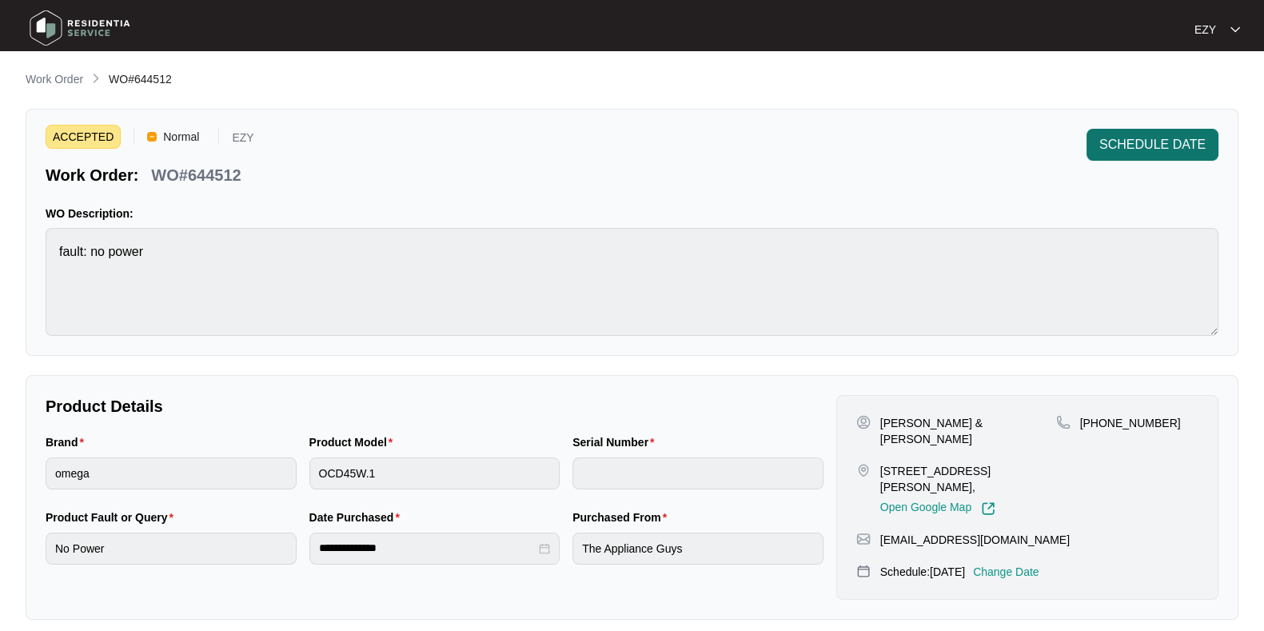
click at [1152, 147] on span "SCHEDULE DATE" at bounding box center [1153, 144] width 106 height 19
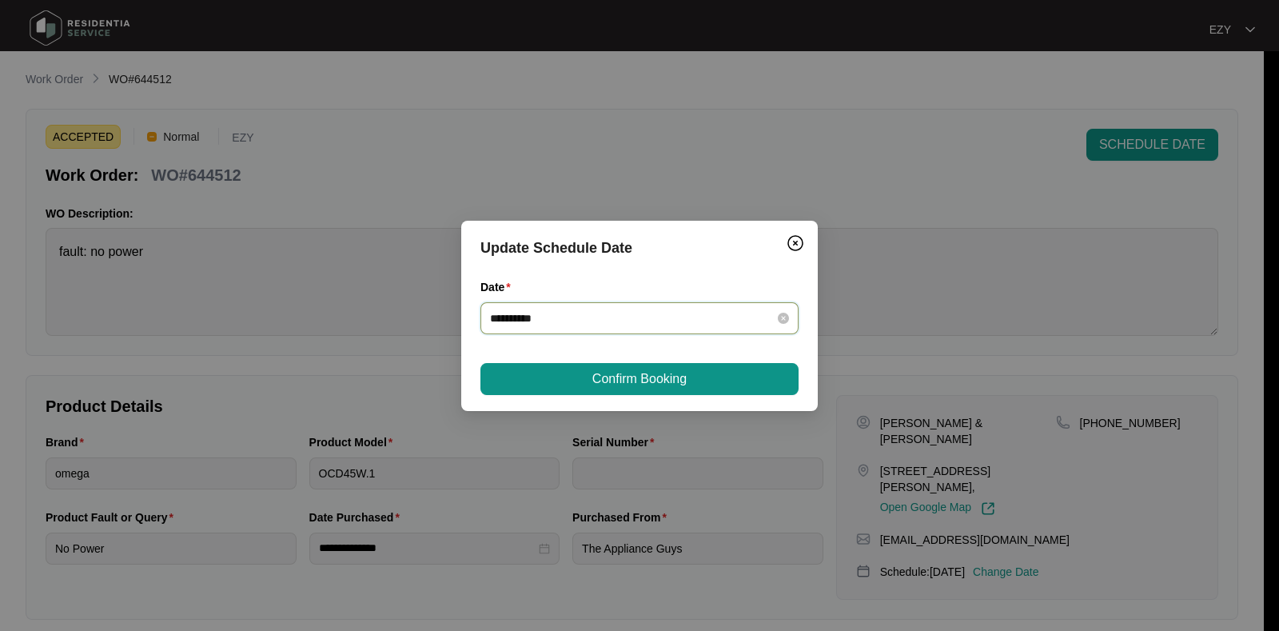
click at [692, 319] on input "**********" at bounding box center [630, 318] width 280 height 18
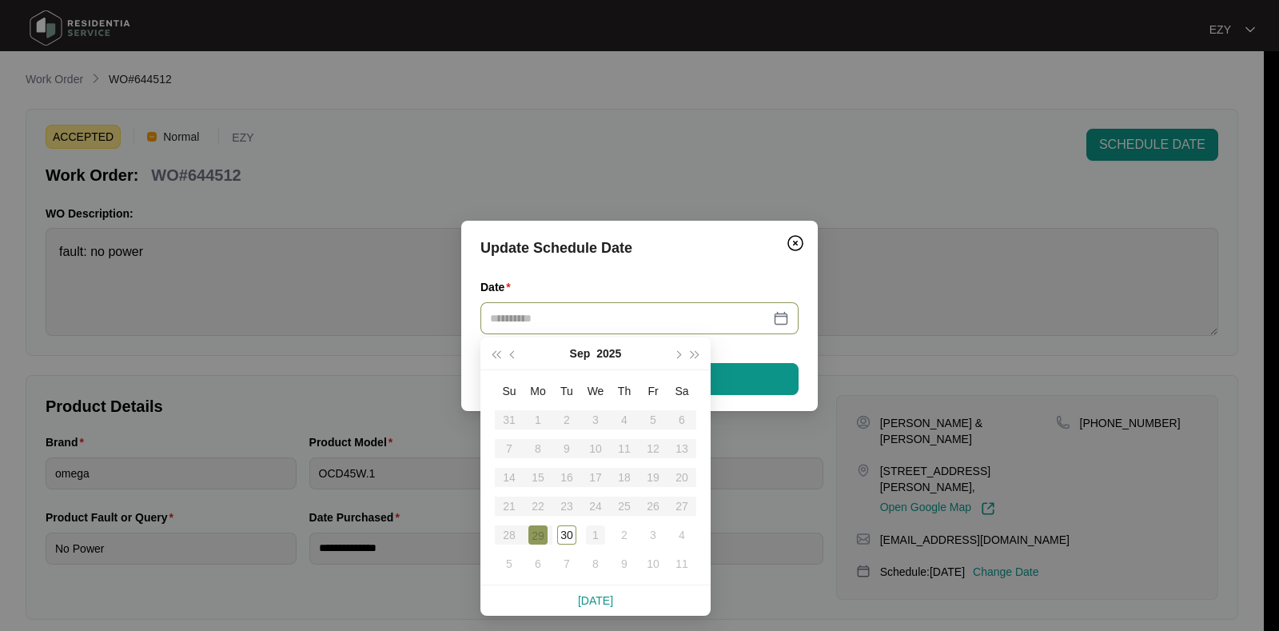
type input "**********"
click at [597, 538] on div "1" at bounding box center [595, 534] width 19 height 19
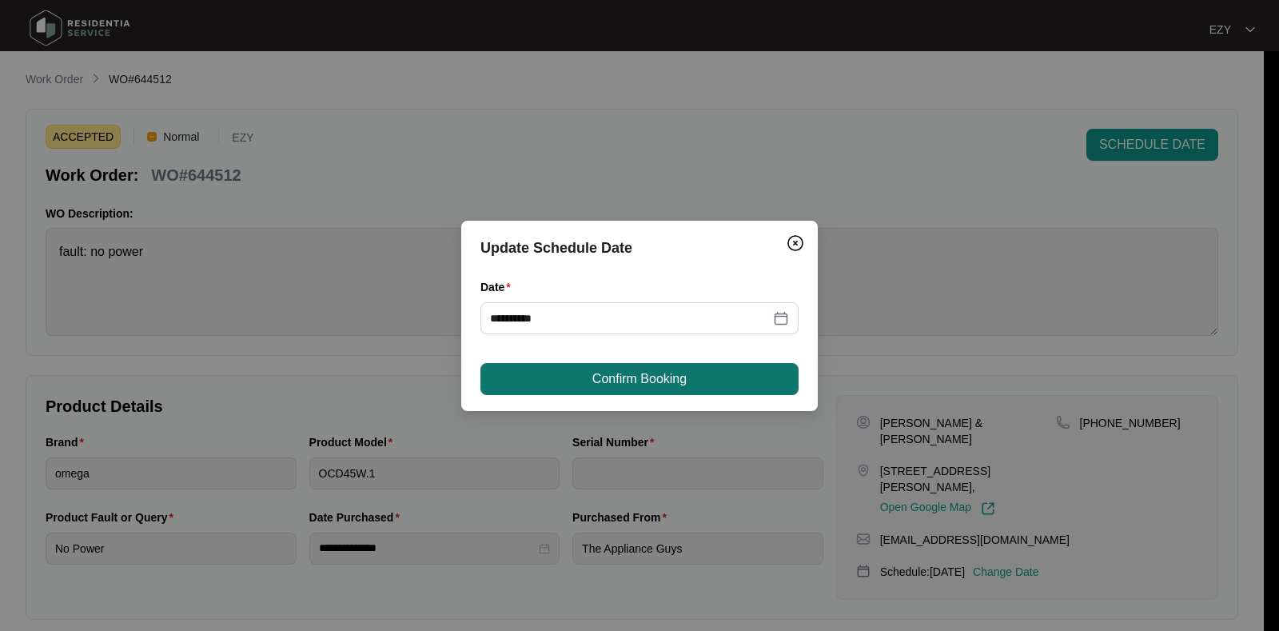
click at [665, 385] on span "Confirm Booking" at bounding box center [640, 378] width 94 height 19
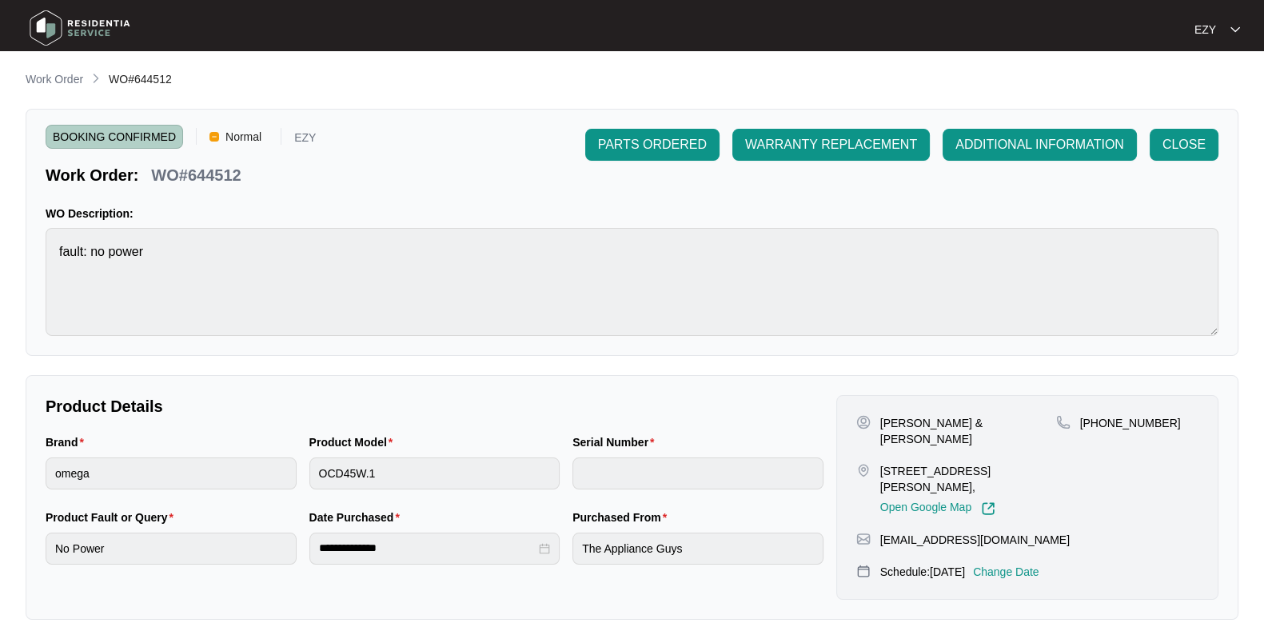
click at [55, 90] on div "**********" at bounding box center [632, 560] width 1213 height 980
click at [48, 82] on p "Work Order" at bounding box center [55, 79] width 58 height 16
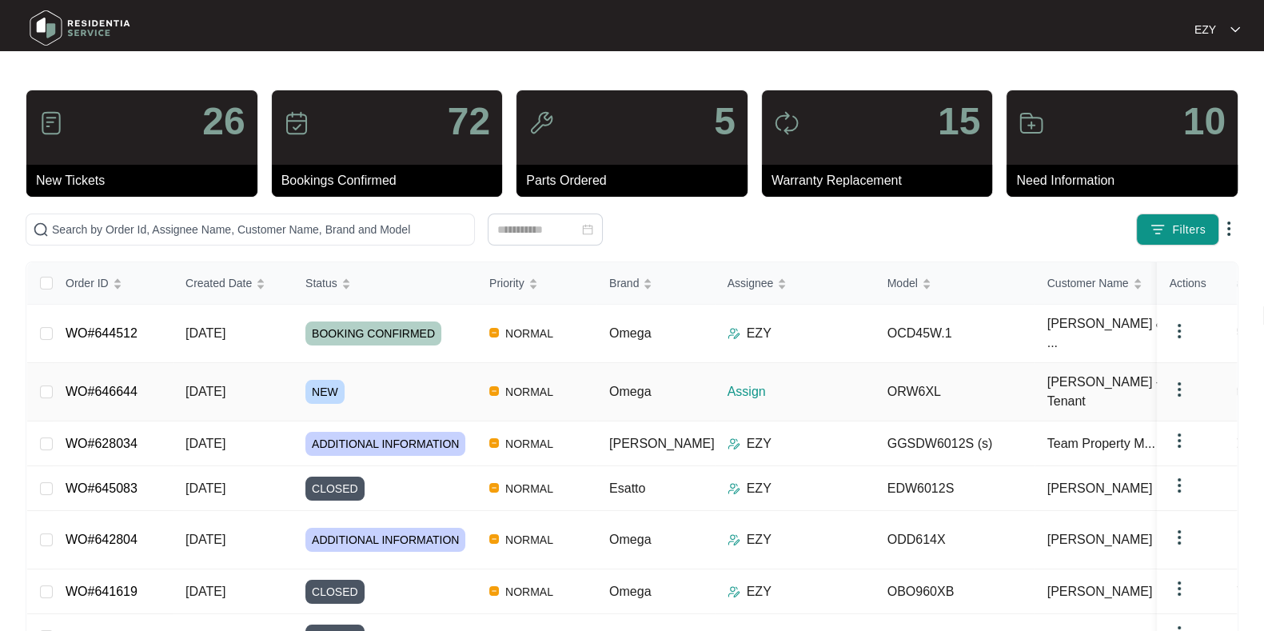
click at [377, 380] on div "NEW" at bounding box center [390, 392] width 171 height 24
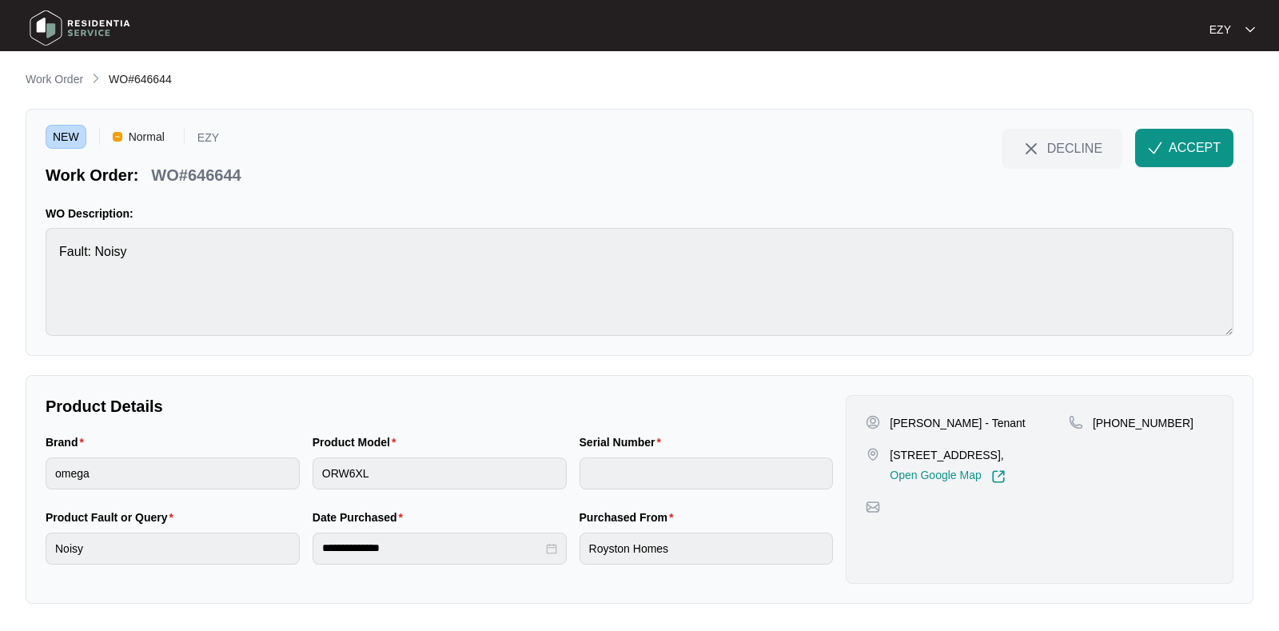
click at [190, 171] on p "WO#646644" at bounding box center [196, 175] width 90 height 22
copy div "WO#646644 DECLINE ACCEPT"
click at [892, 418] on p "[PERSON_NAME] - Tenant" at bounding box center [957, 423] width 135 height 16
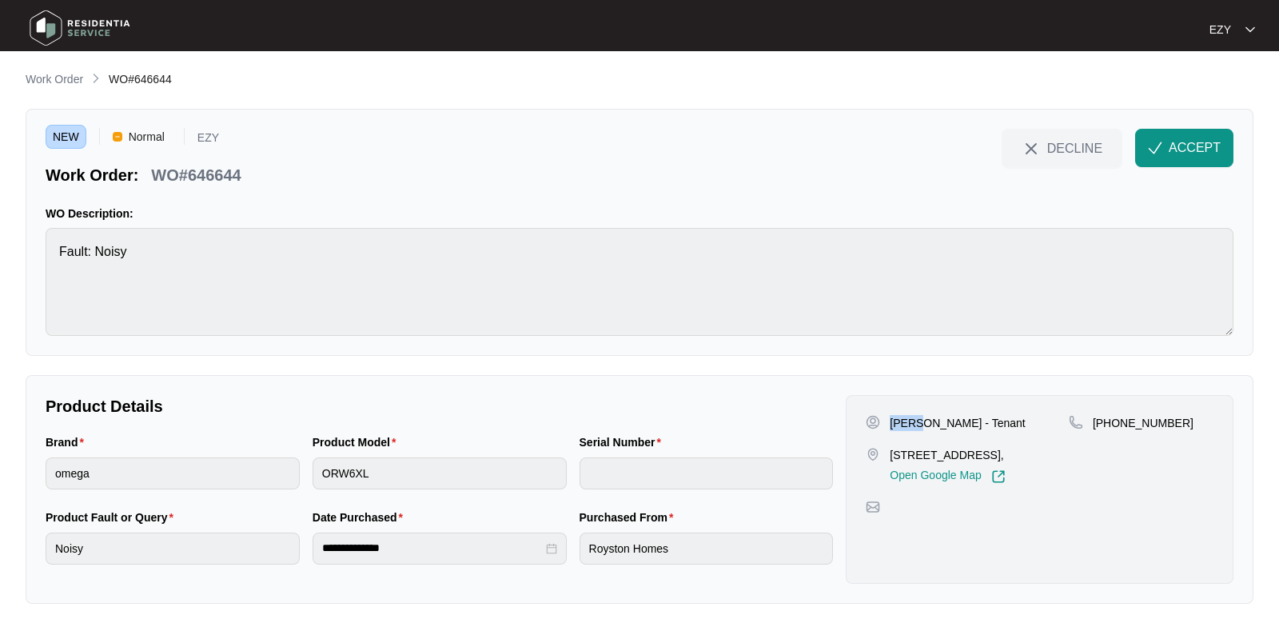
click at [892, 418] on p "[PERSON_NAME] - Tenant" at bounding box center [957, 423] width 135 height 16
copy p "[PERSON_NAME] - Tenant"
click at [935, 443] on div "Gopi - Tenant 144 Acanea St, Strathtulloh VIC 3338, Open Google Map" at bounding box center [967, 449] width 203 height 69
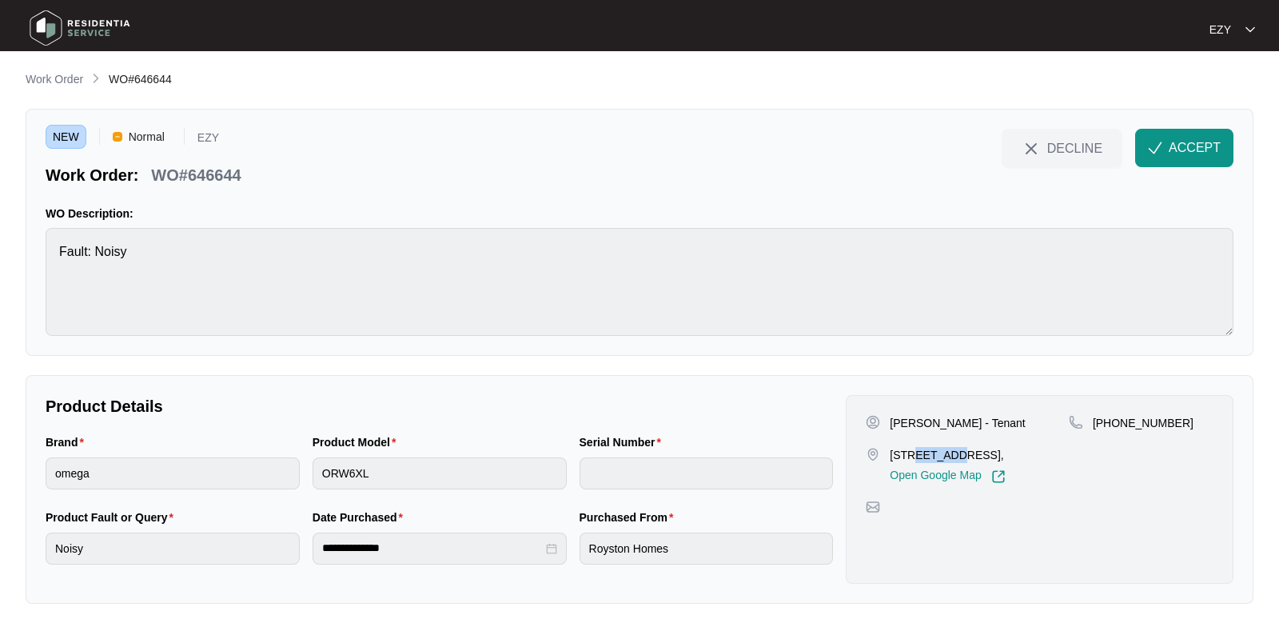
click at [935, 443] on div "Gopi - Tenant 144 Acanea St, Strathtulloh VIC 3338, Open Google Map" at bounding box center [967, 449] width 203 height 69
copy p "144 Acanea St, Strathtulloh VIC 3338,"
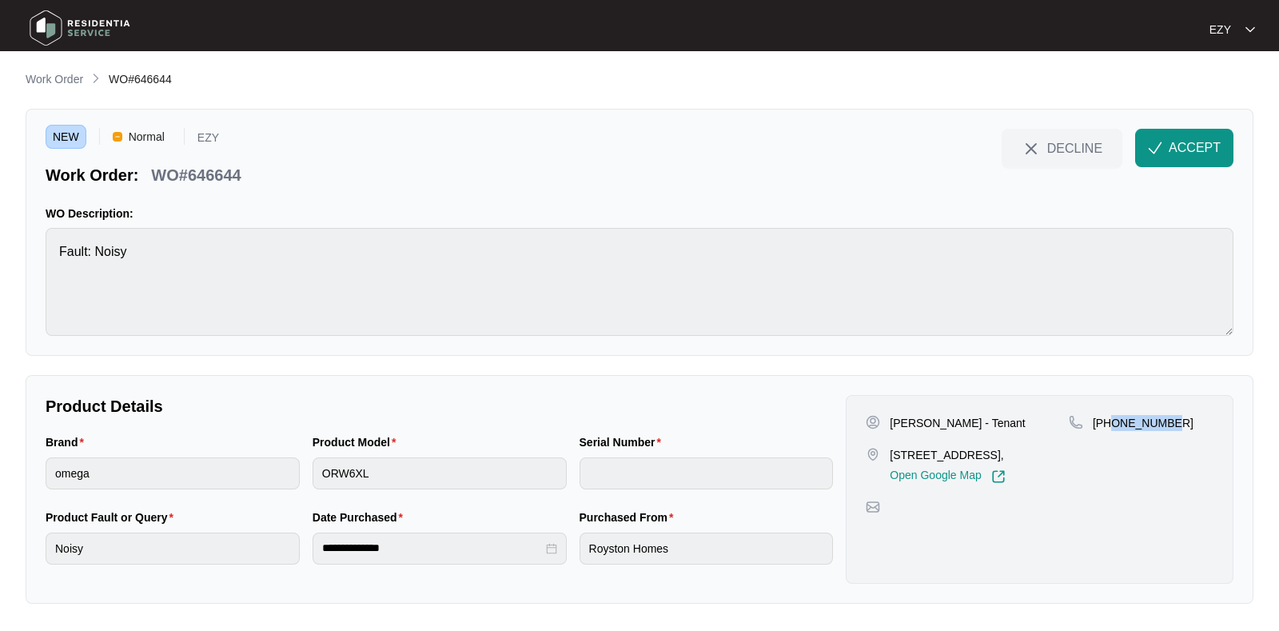
drag, startPoint x: 1200, startPoint y: 431, endPoint x: 1111, endPoint y: 441, distance: 90.2
click at [1111, 441] on div "+61415711904" at bounding box center [1141, 449] width 145 height 69
copy p "415711904"
click at [1202, 138] on span "ACCEPT" at bounding box center [1195, 147] width 52 height 19
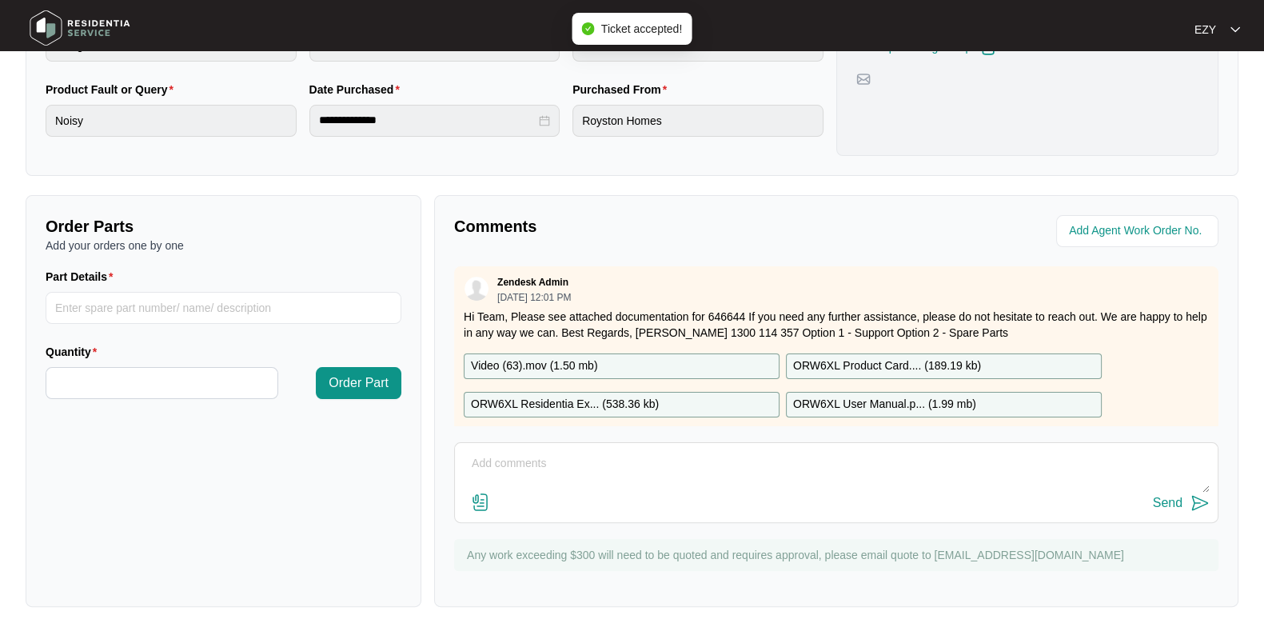
scroll to position [28, 0]
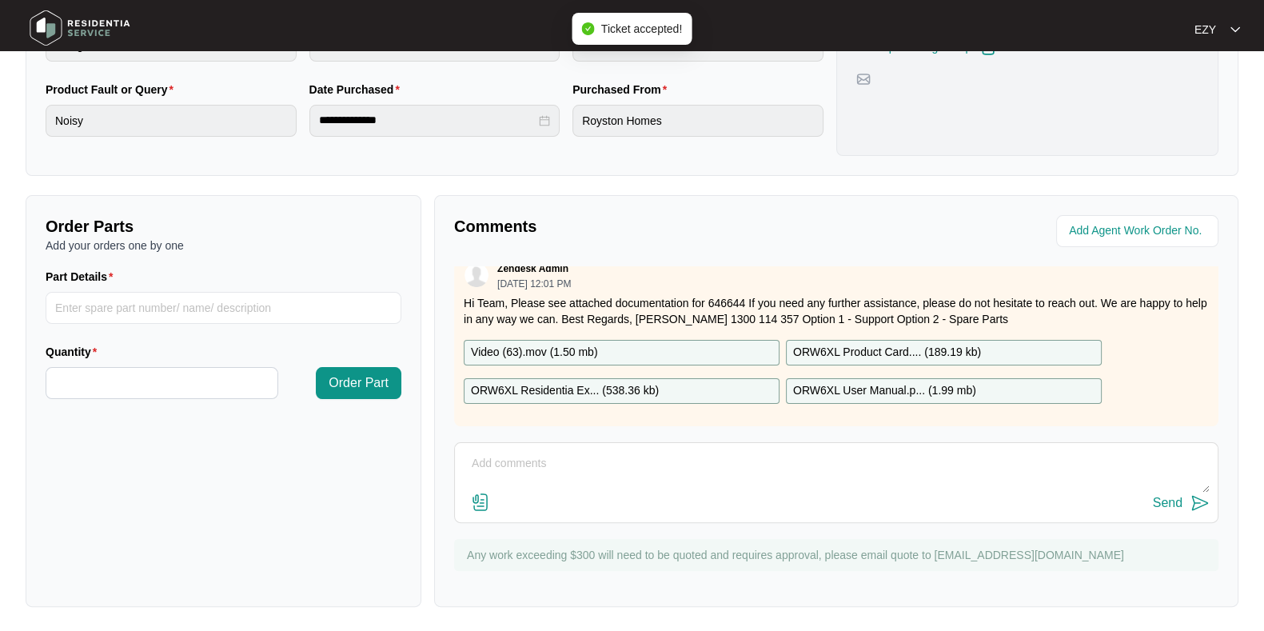
click at [565, 344] on p "Video (63).mov ( 1.50 mb )" at bounding box center [534, 353] width 127 height 18
click at [580, 382] on p "ORW6XL Residentia Ex... ( 538.36 kb )" at bounding box center [565, 391] width 188 height 18
click at [900, 344] on p "ORW6XL Product Card.... ( 189.19 kb )" at bounding box center [887, 353] width 188 height 18
click at [900, 382] on p "ORW6XL User Manual.p... ( 1.99 mb )" at bounding box center [884, 391] width 183 height 18
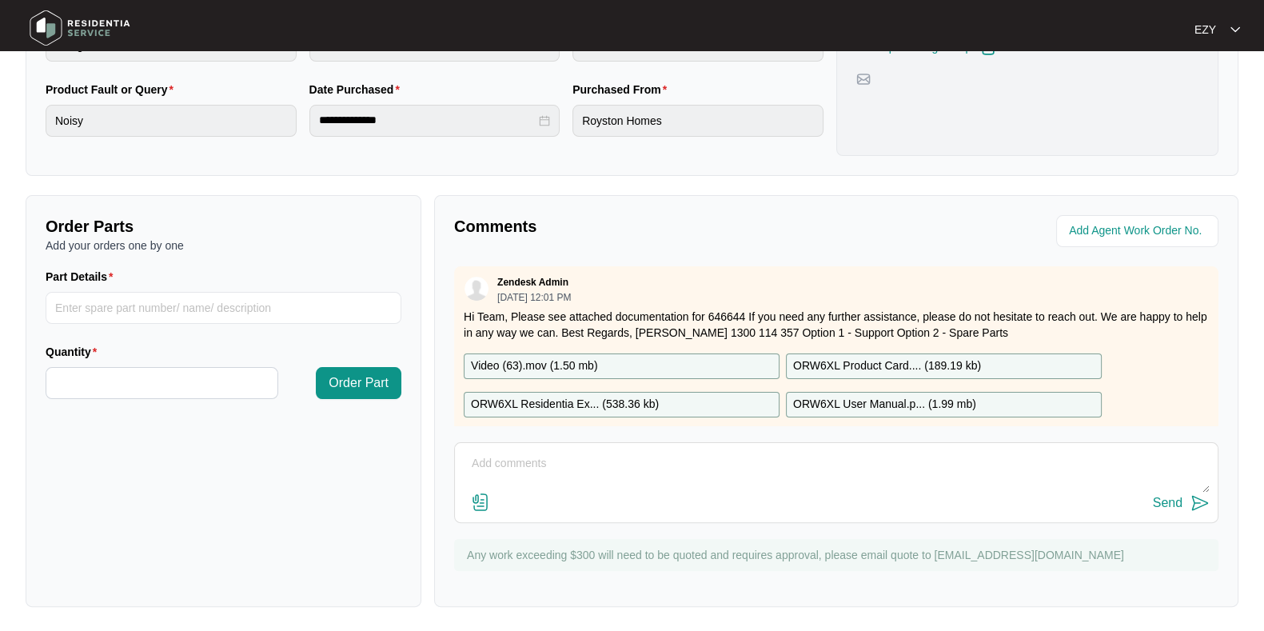
scroll to position [0, 0]
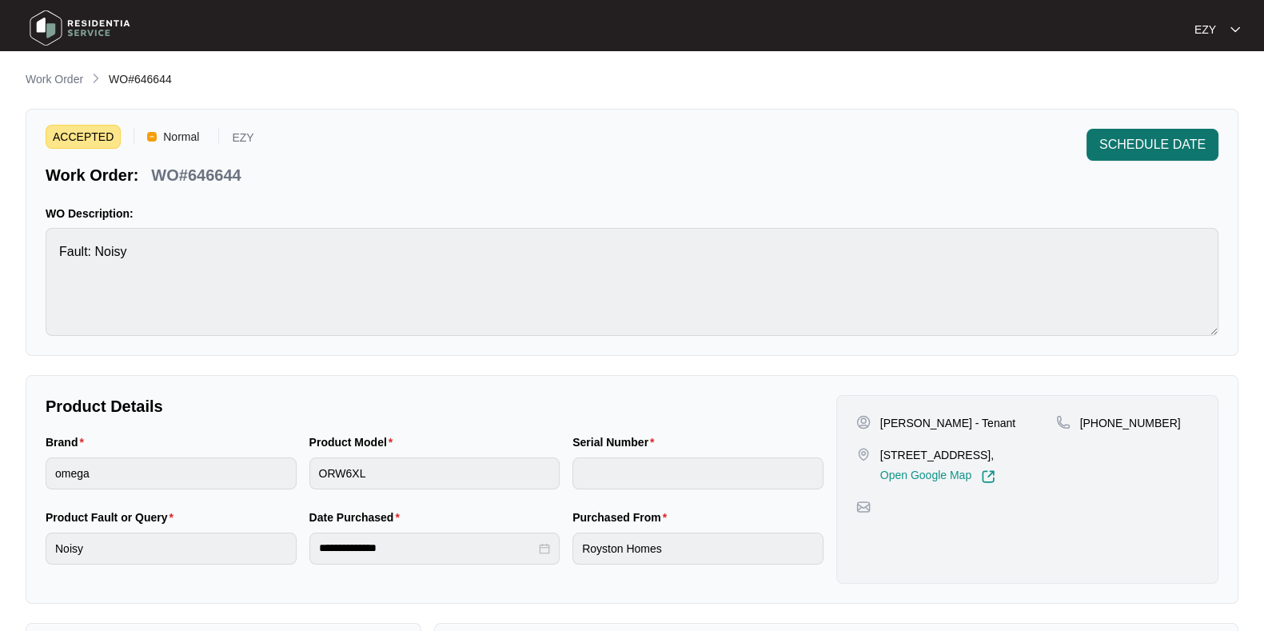
click at [1128, 149] on span "SCHEDULE DATE" at bounding box center [1153, 144] width 106 height 19
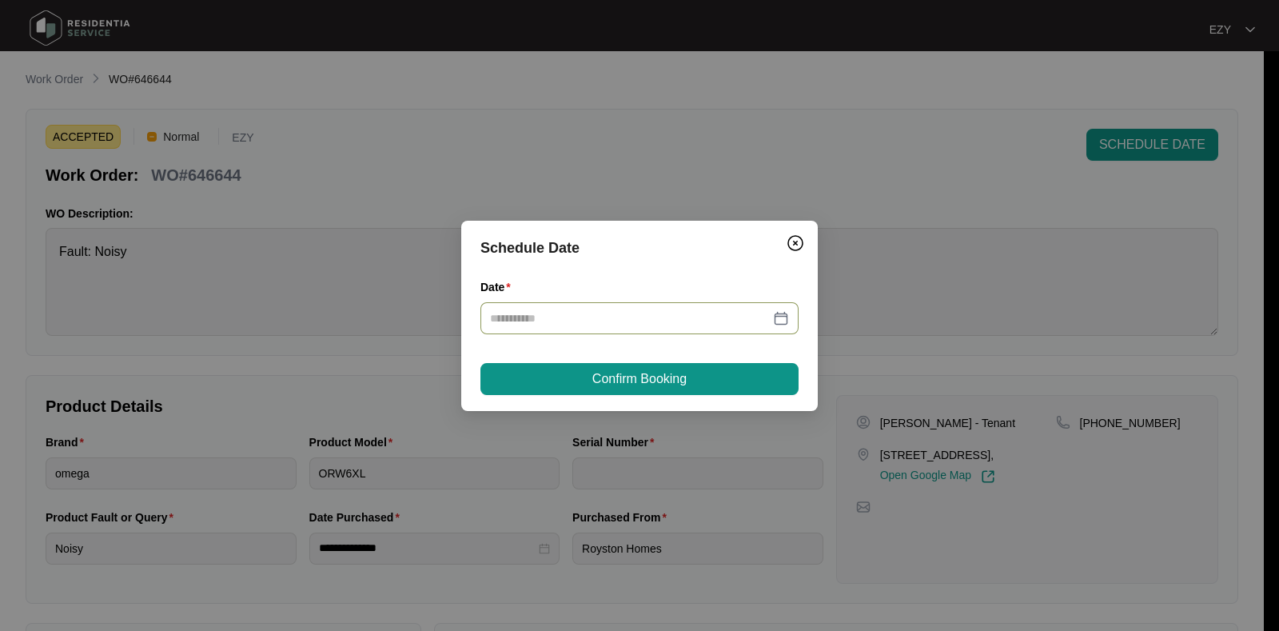
click at [649, 326] on div at bounding box center [640, 318] width 318 height 32
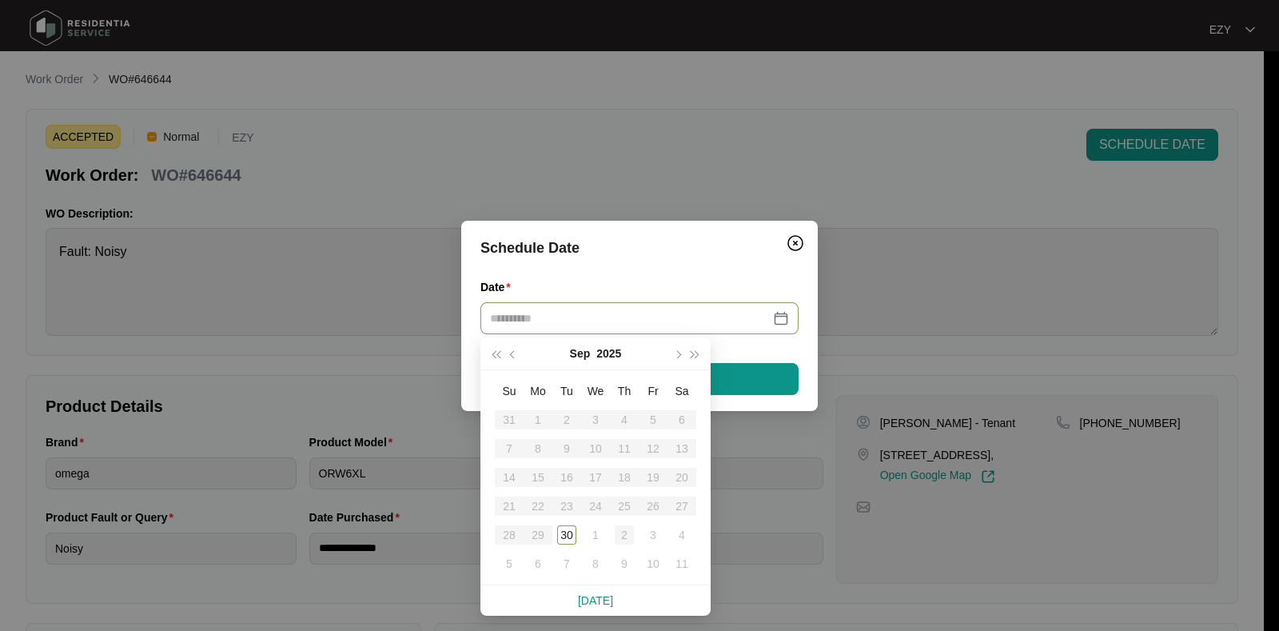
click at [630, 541] on div "2" at bounding box center [624, 534] width 19 height 19
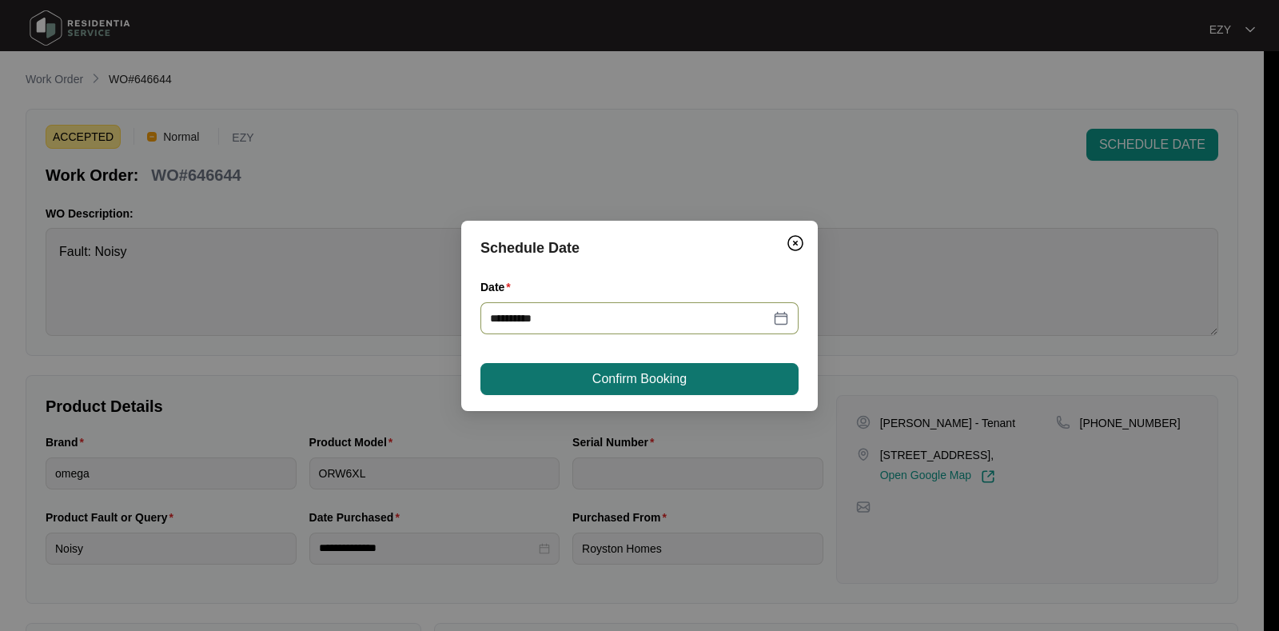
type input "**********"
click at [669, 381] on span "Confirm Booking" at bounding box center [640, 378] width 94 height 19
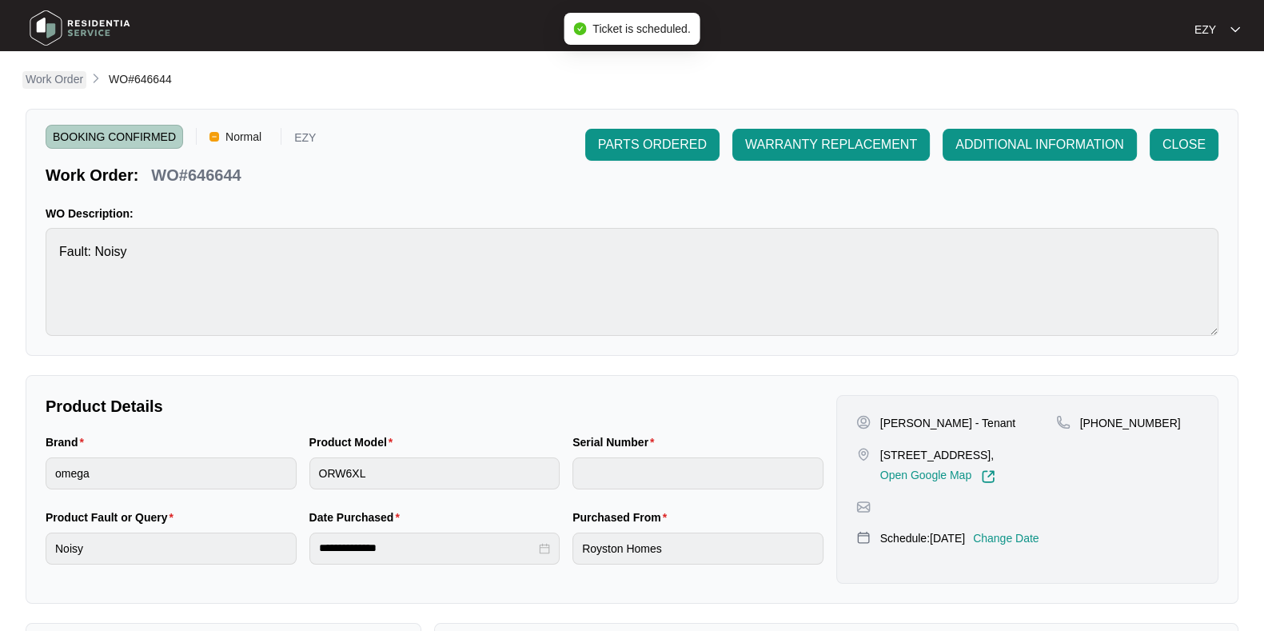
click at [57, 79] on p "Work Order" at bounding box center [55, 79] width 58 height 16
